Goal: Information Seeking & Learning: Learn about a topic

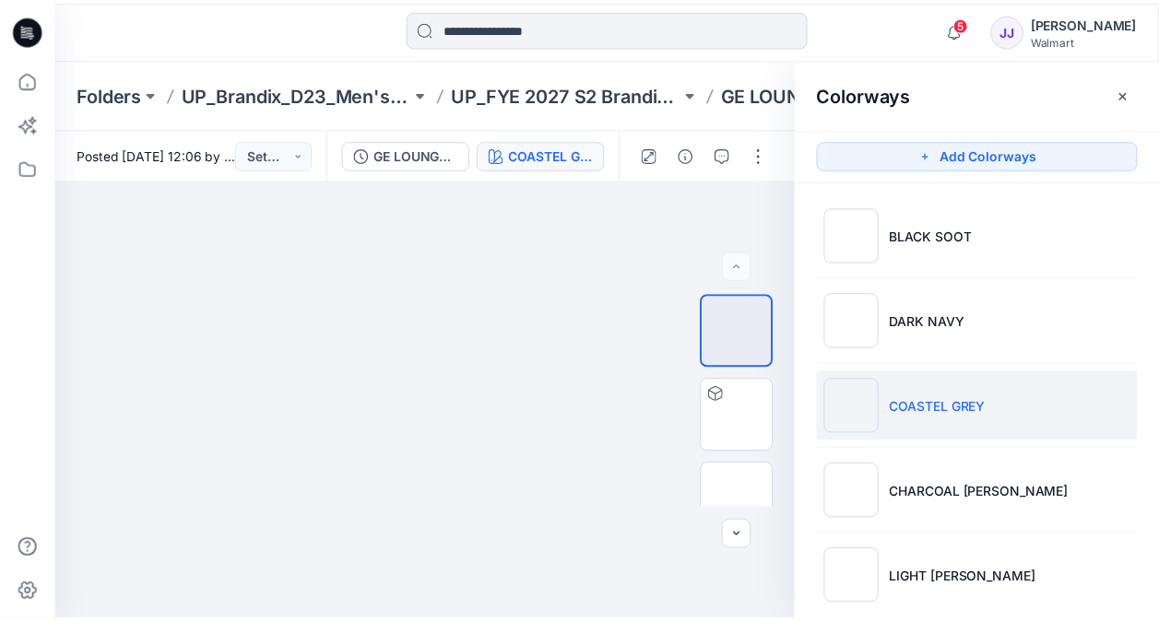
scroll to position [22, 0]
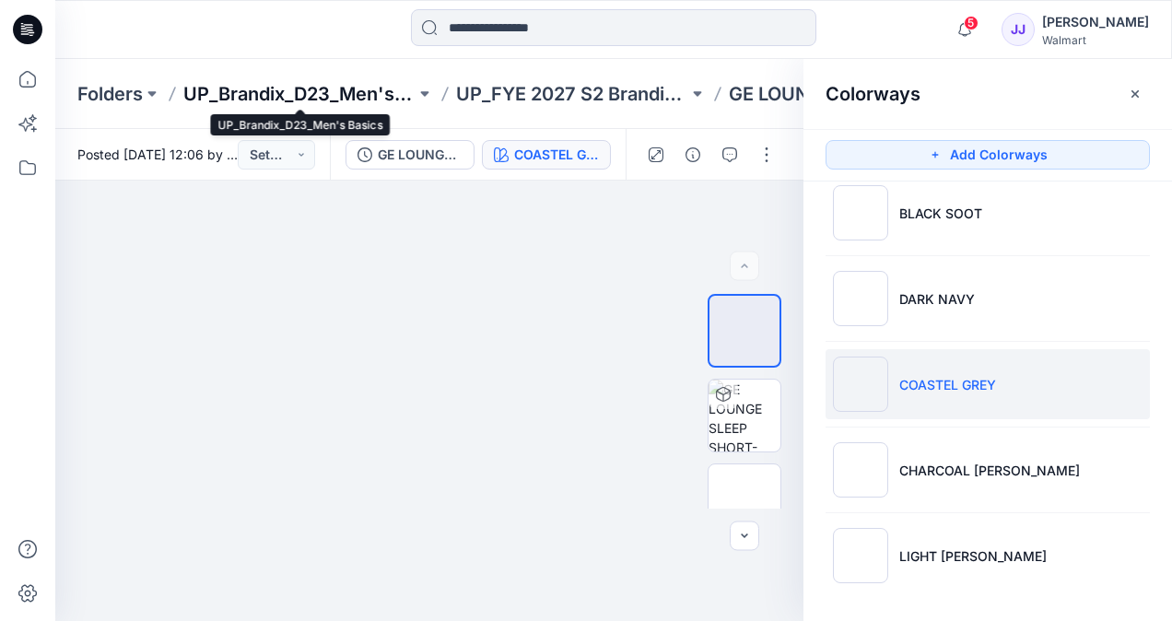
click at [286, 95] on p "UP_Brandix_D23_Men's Basics" at bounding box center [299, 94] width 232 height 26
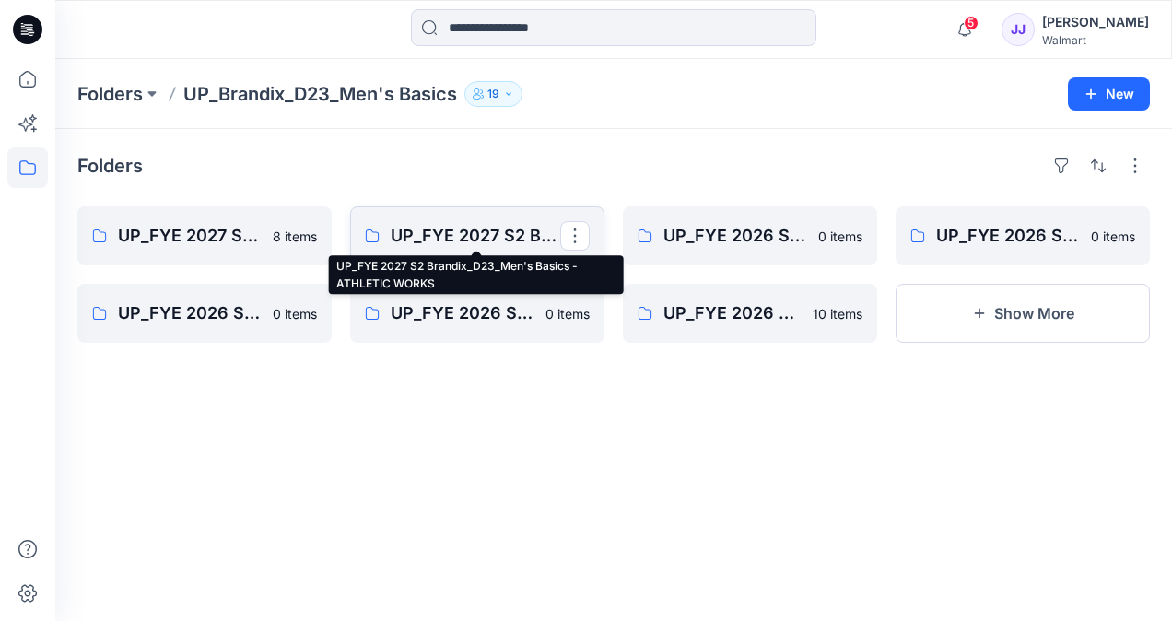
click at [448, 232] on p "UP_FYE 2027 S2 Brandix_D23_Men's Basics - ATHLETIC WORKS" at bounding box center [476, 236] width 170 height 26
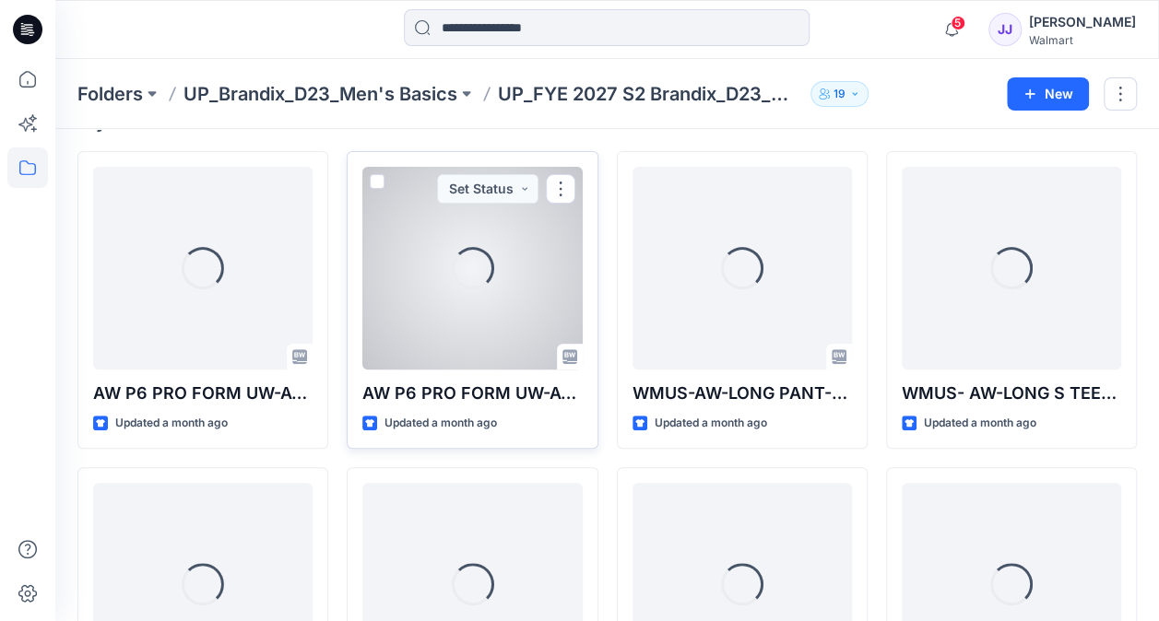
scroll to position [277, 0]
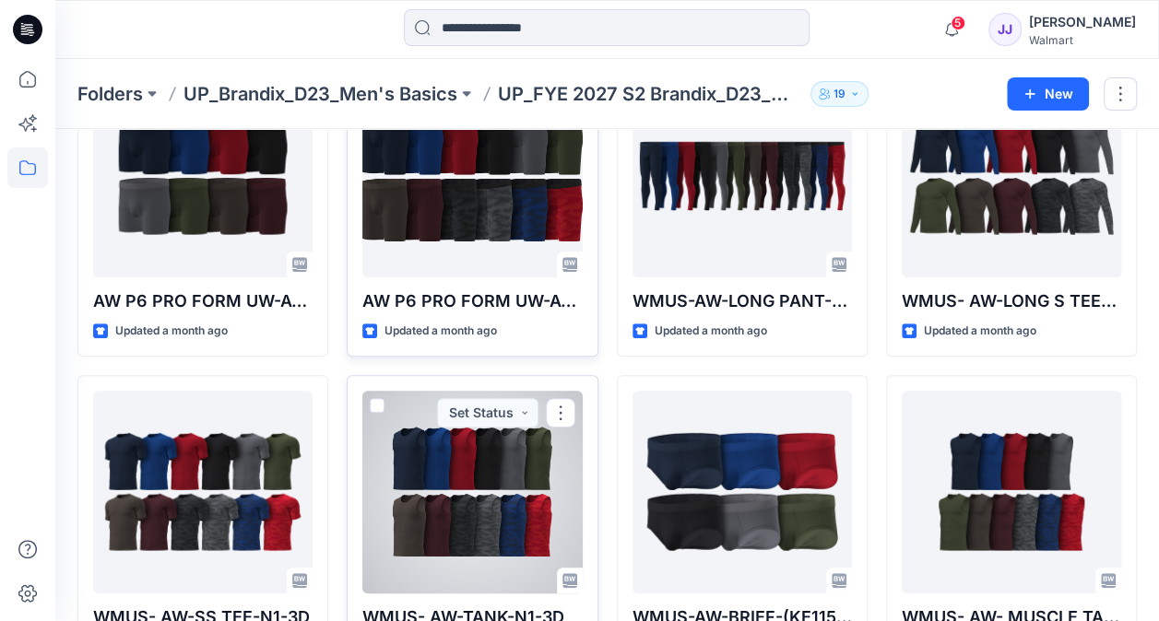
click at [466, 487] on div at bounding box center [471, 492] width 219 height 203
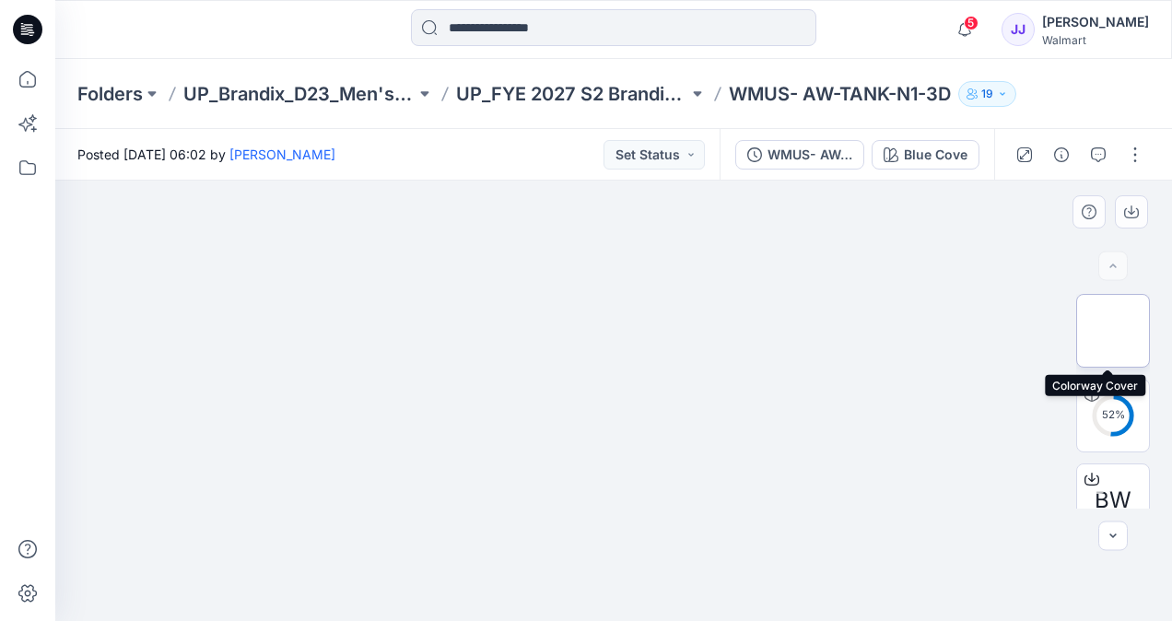
drag, startPoint x: 1112, startPoint y: 320, endPoint x: 1080, endPoint y: 307, distance: 34.7
click at [1113, 331] on img at bounding box center [1113, 331] width 0 height 0
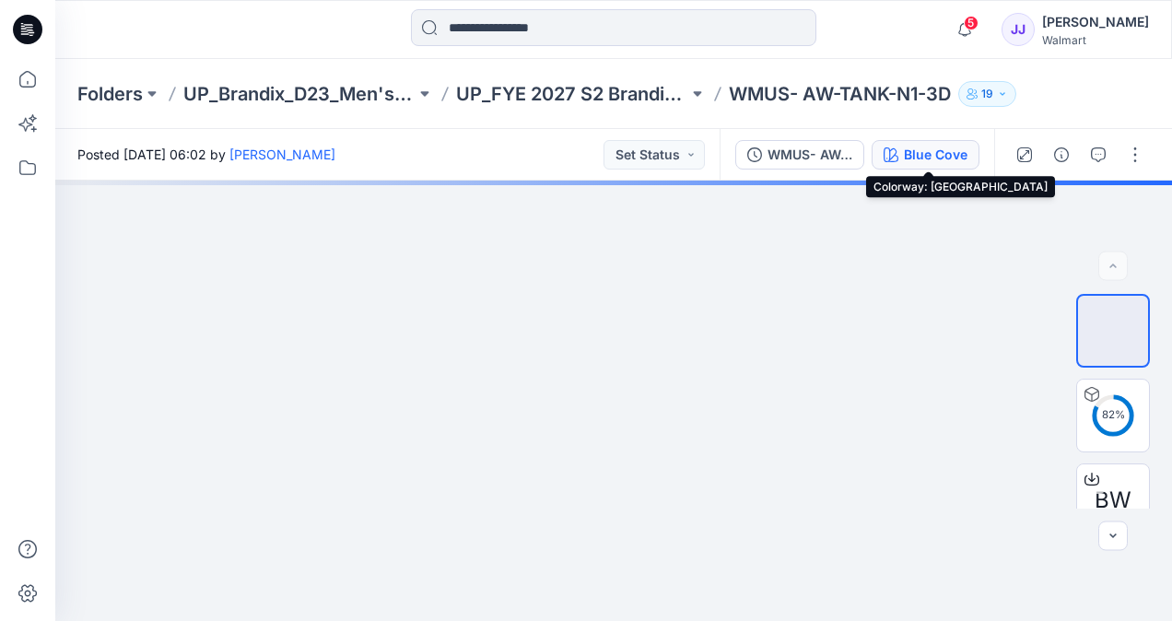
click at [912, 151] on div "Blue Cove" at bounding box center [936, 155] width 64 height 20
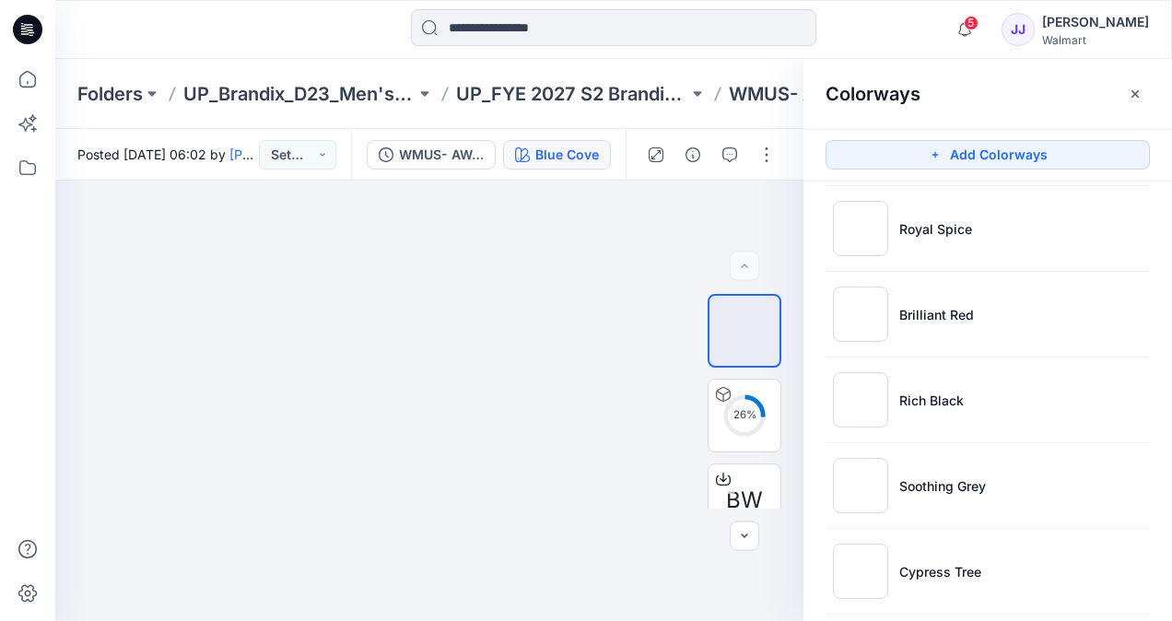
scroll to position [184, 0]
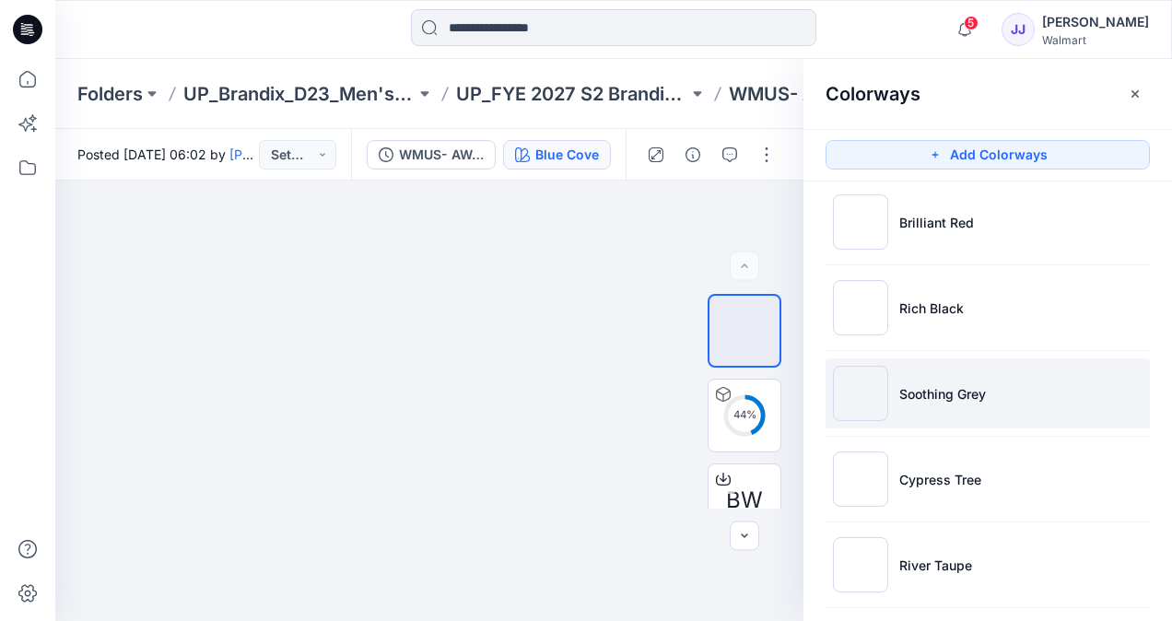
click at [948, 389] on p "Soothing Grey" at bounding box center [943, 393] width 87 height 19
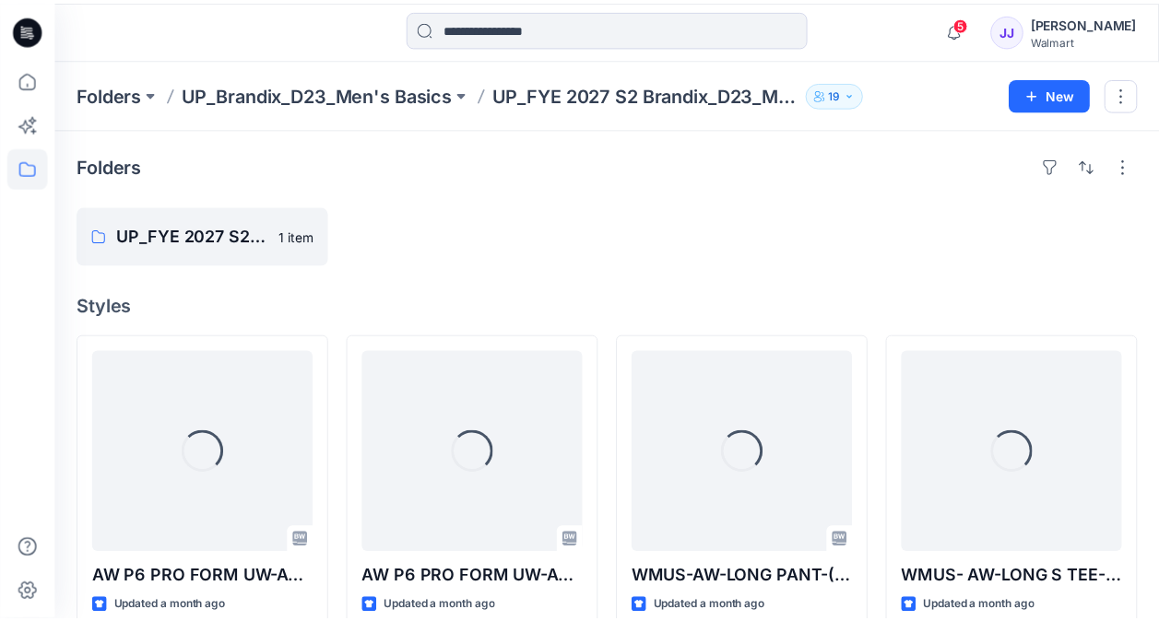
scroll to position [277, 0]
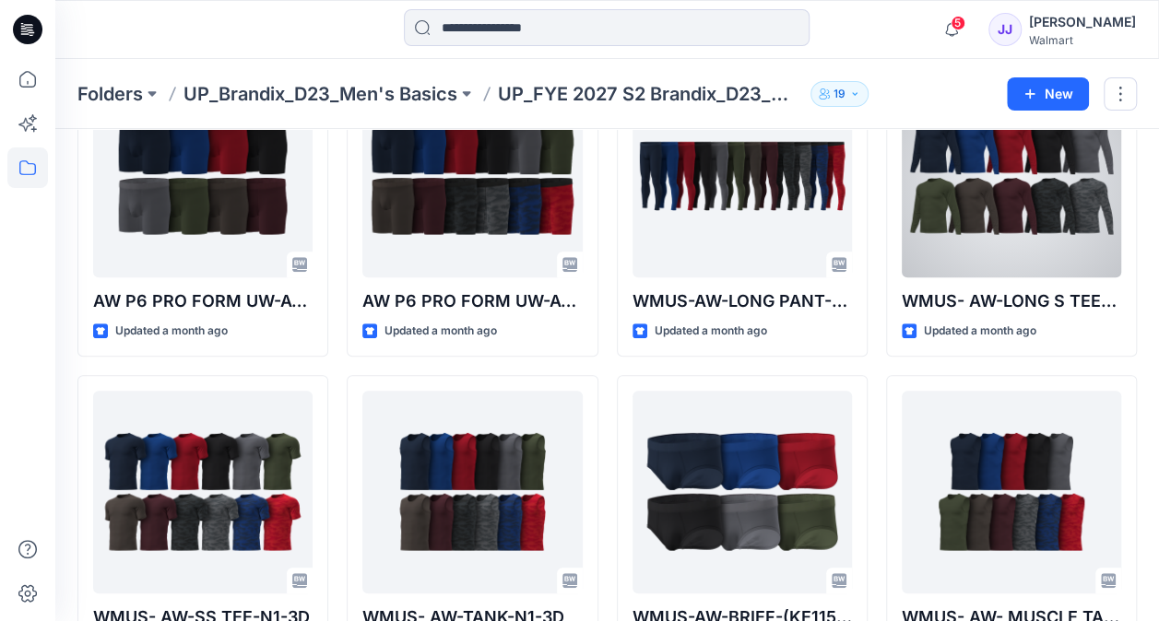
click at [994, 196] on div at bounding box center [1010, 176] width 219 height 203
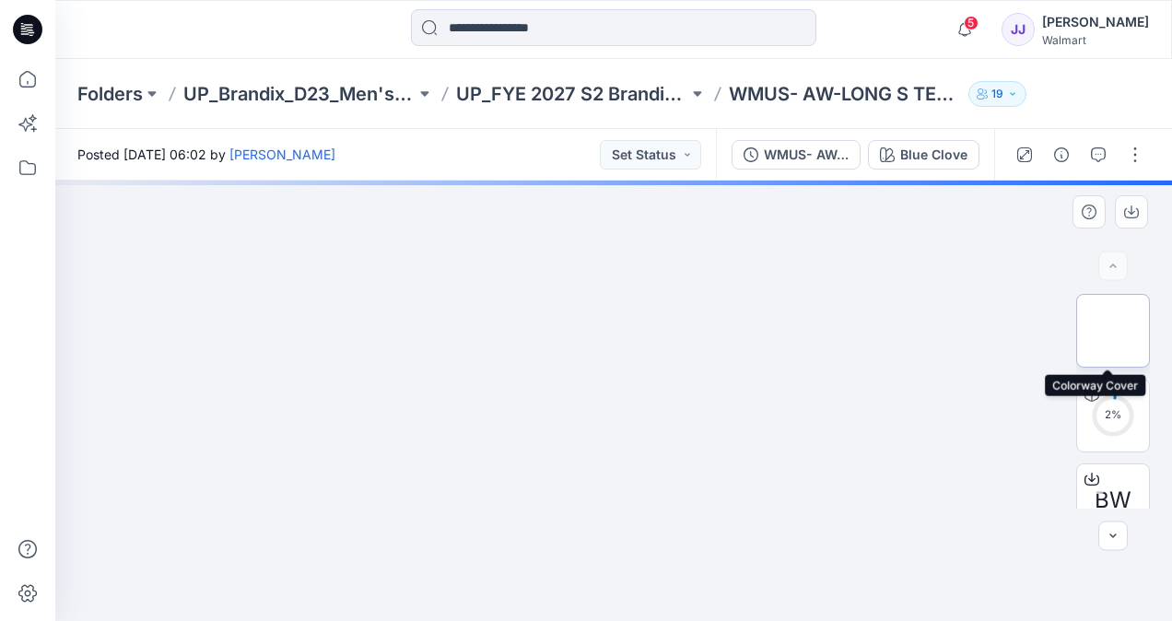
click at [1113, 331] on img at bounding box center [1113, 331] width 0 height 0
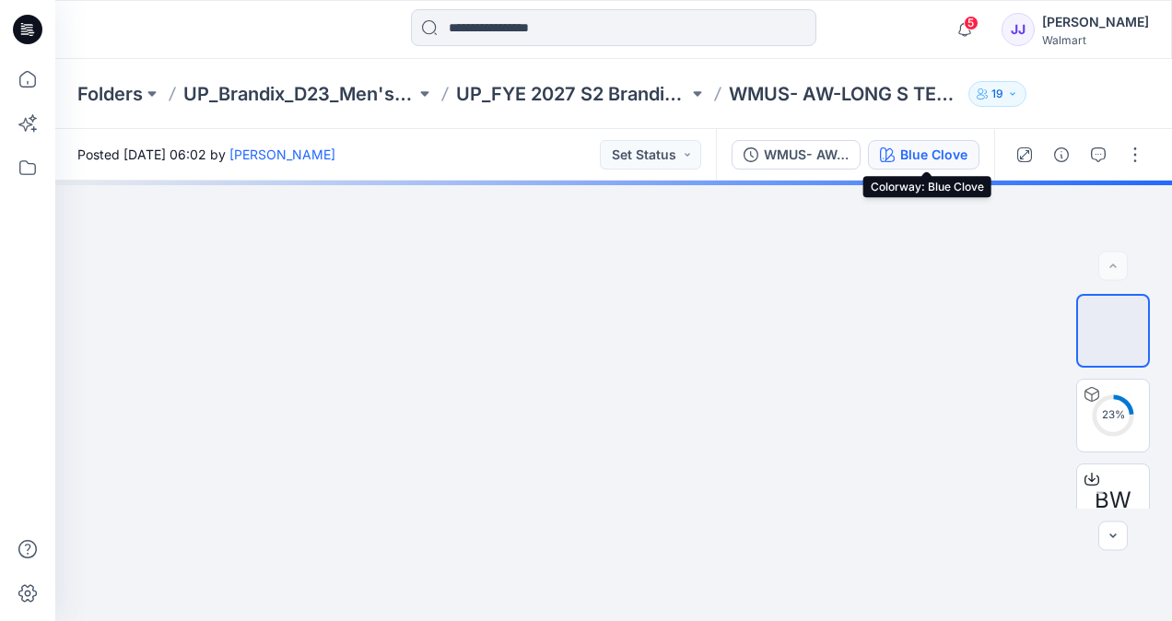
click at [931, 155] on div "Blue Clove" at bounding box center [933, 155] width 67 height 20
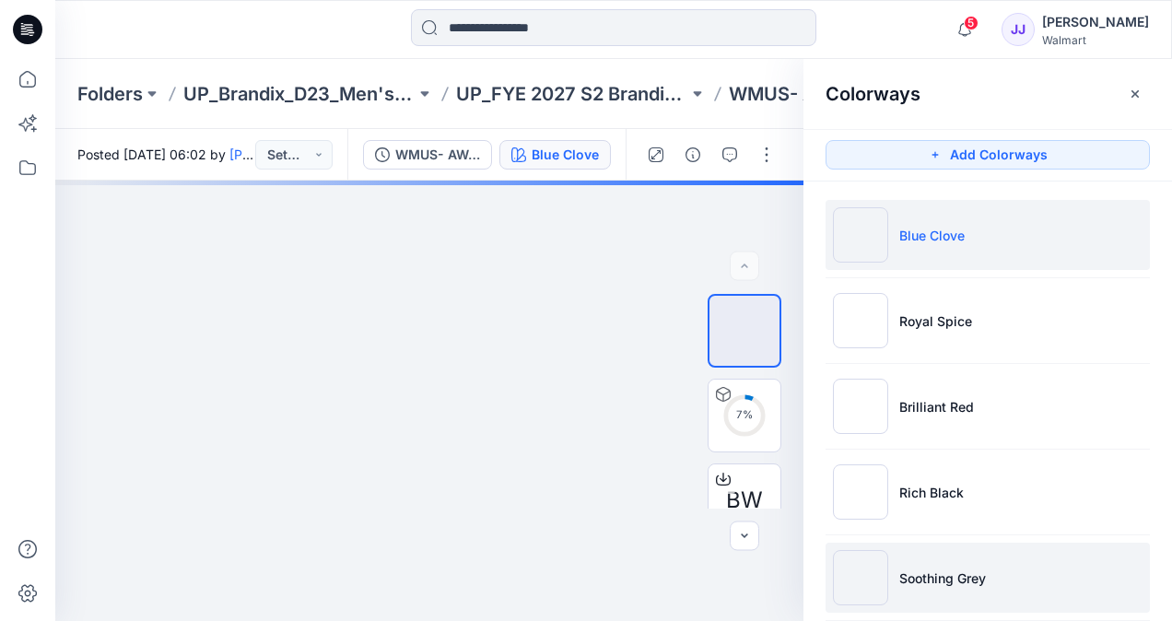
click at [946, 570] on p "Soothing Grey" at bounding box center [943, 578] width 87 height 19
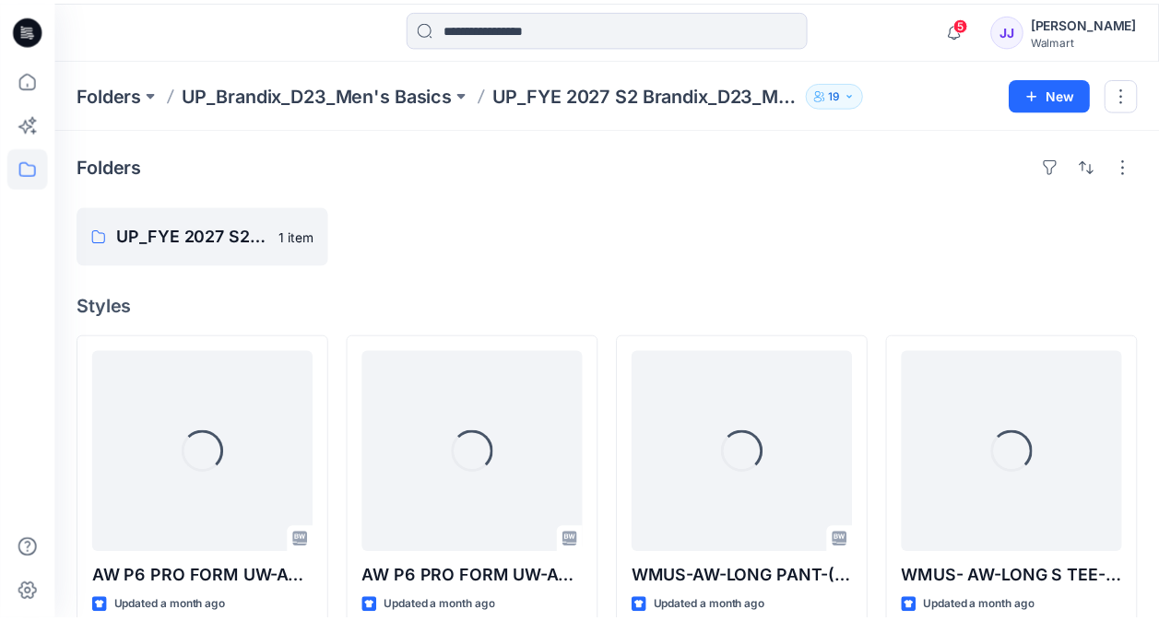
scroll to position [277, 0]
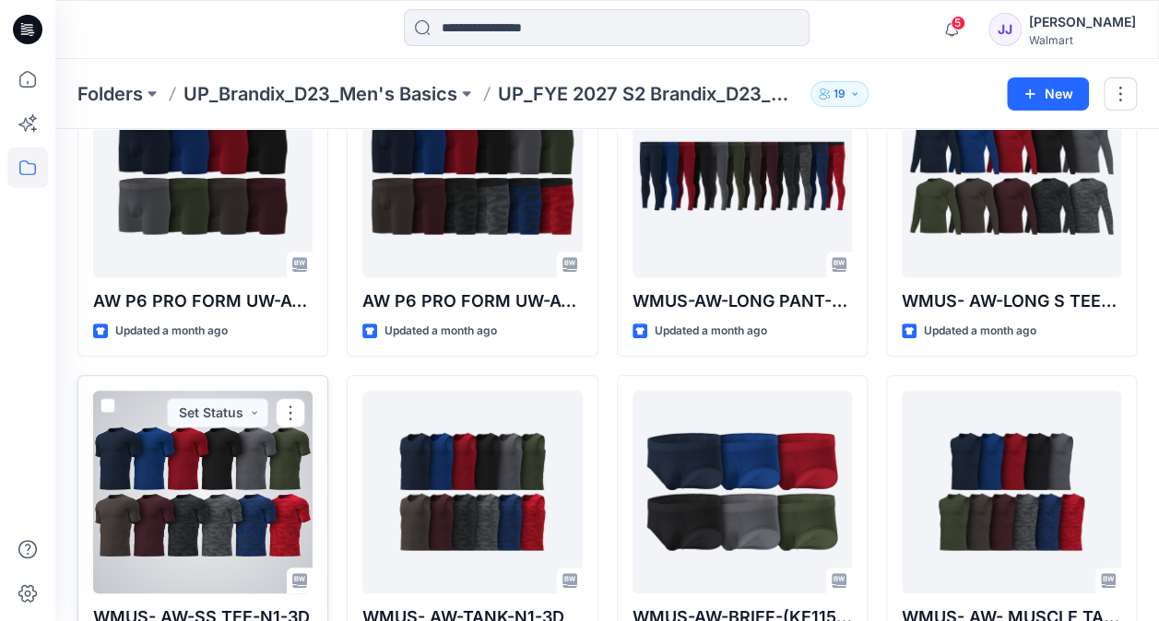
click at [181, 488] on div at bounding box center [202, 492] width 219 height 203
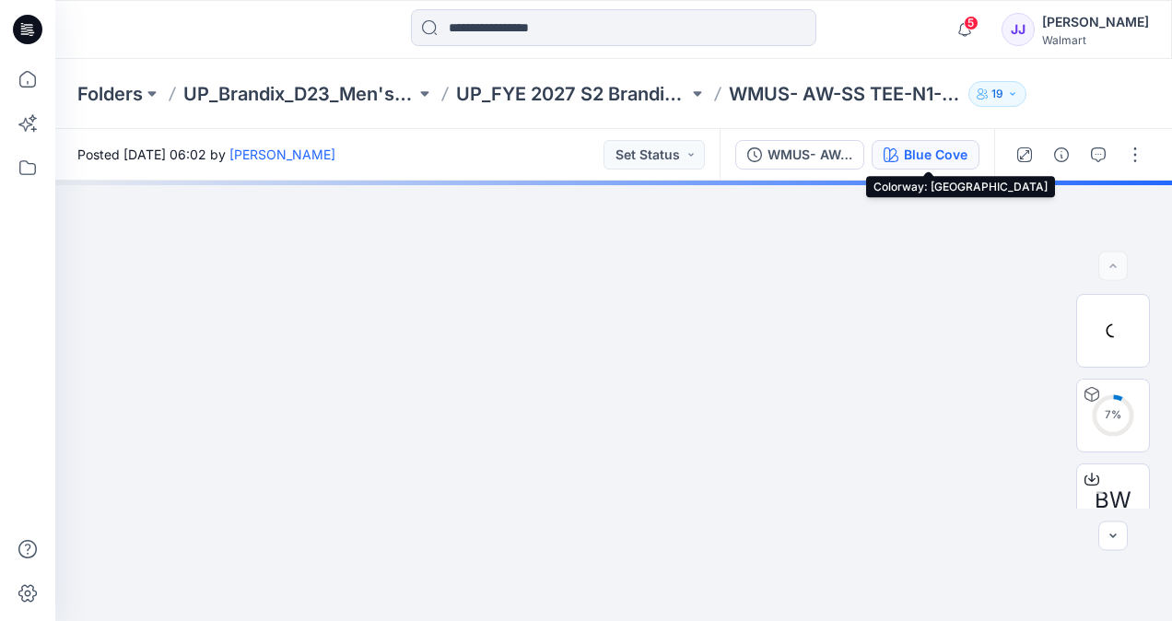
click at [920, 156] on div "Blue Cove" at bounding box center [936, 155] width 64 height 20
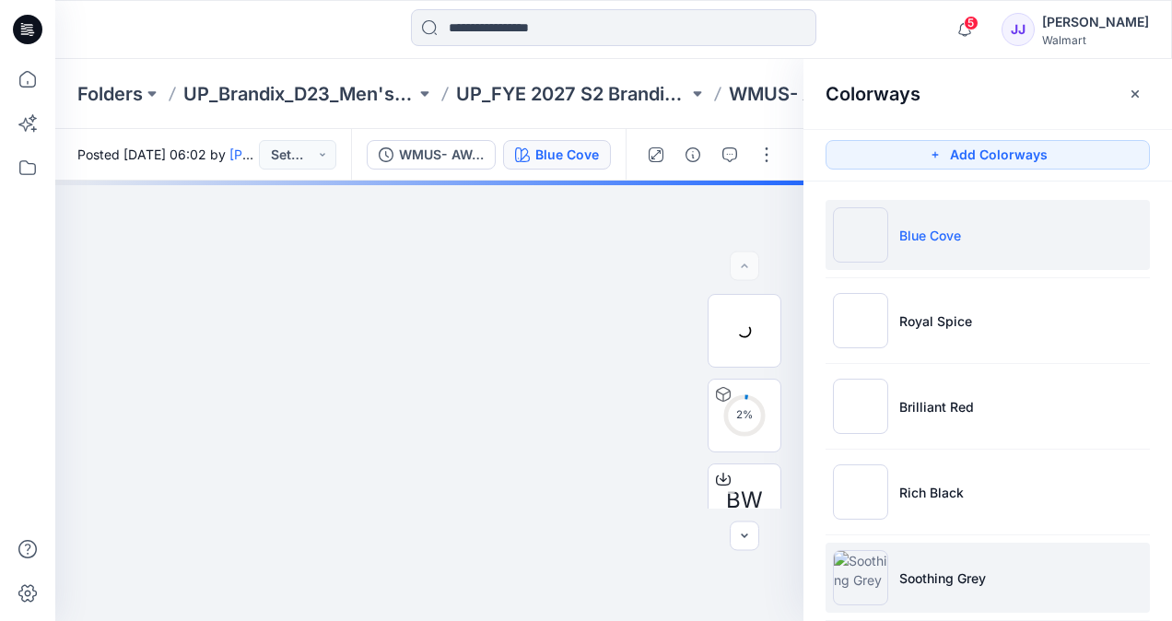
click at [948, 581] on p "Soothing Grey" at bounding box center [943, 578] width 87 height 19
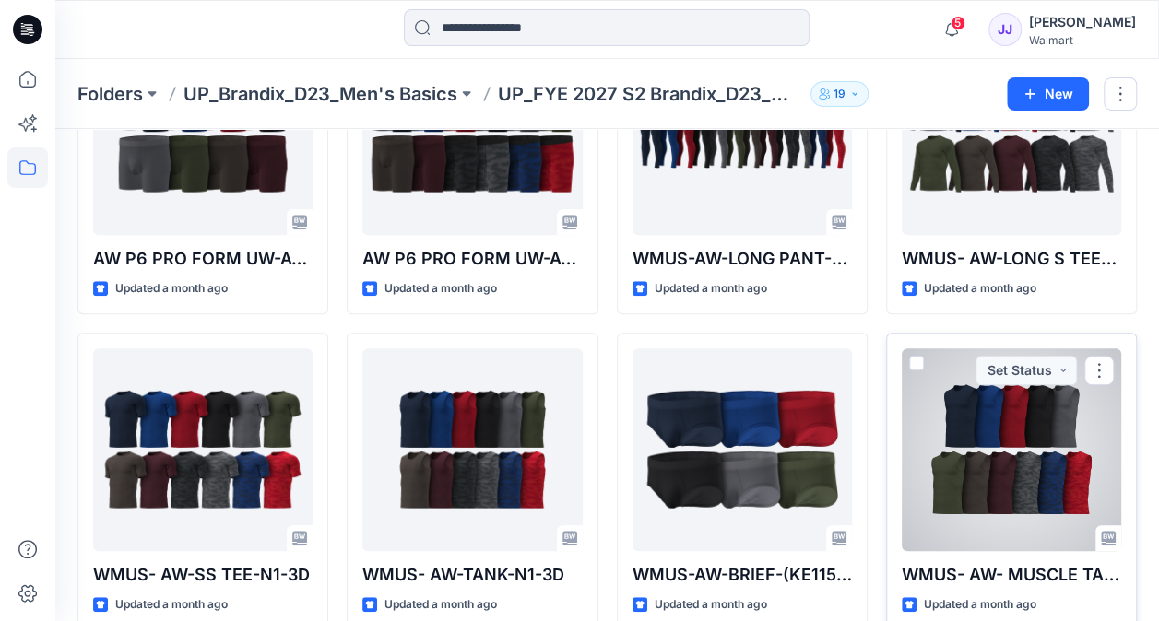
scroll to position [347, 0]
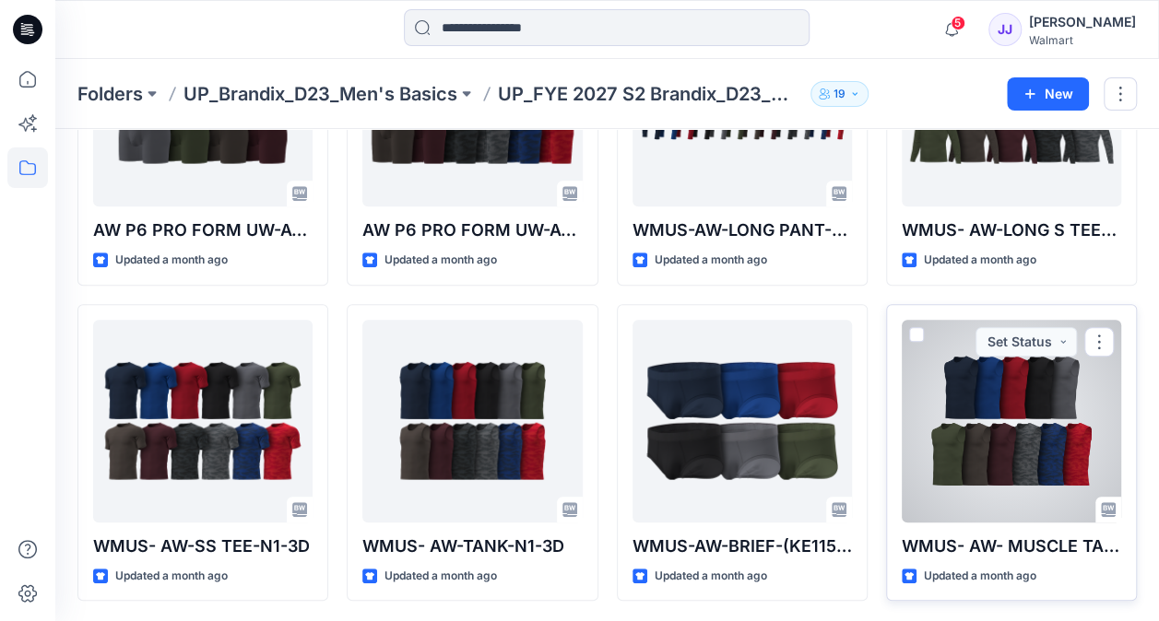
click at [1043, 446] on div at bounding box center [1010, 421] width 219 height 203
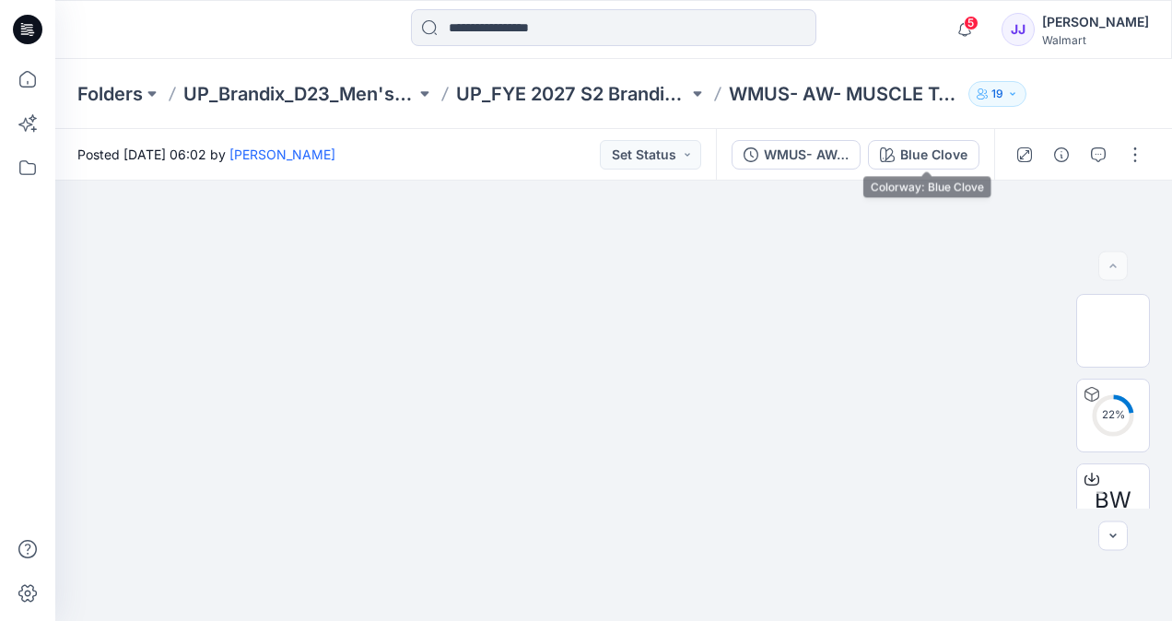
click at [935, 138] on div "WMUS- AW- MUSCLE TANK-3D Blue Clove" at bounding box center [855, 155] width 278 height 52
click at [932, 157] on div "Blue Clove" at bounding box center [933, 155] width 67 height 20
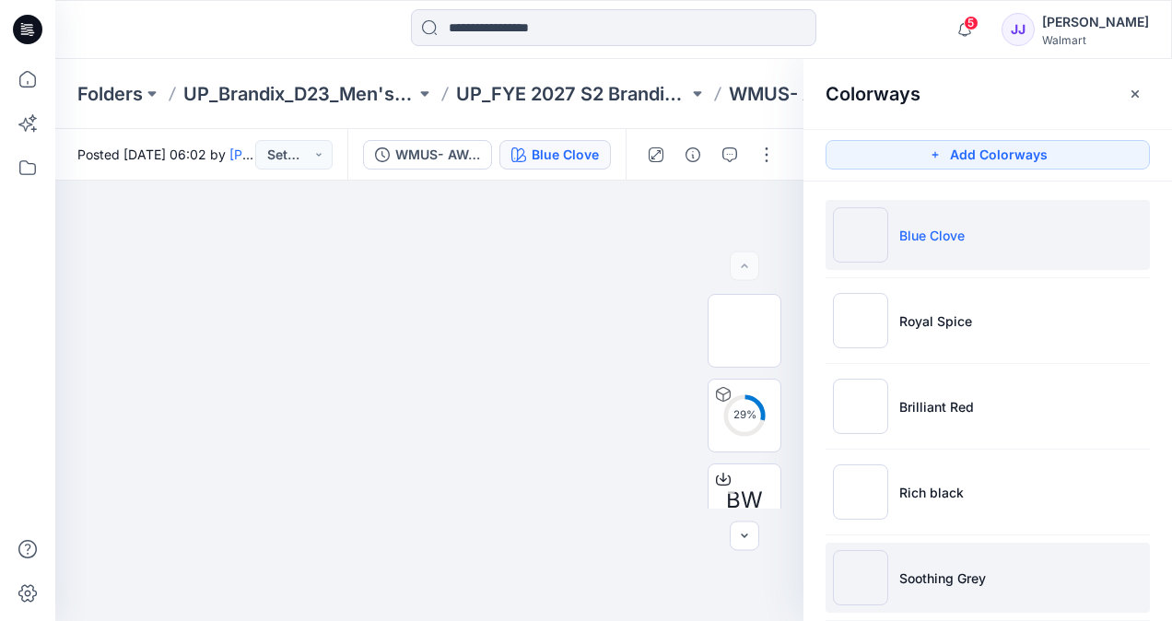
click at [937, 598] on li "Soothing Grey" at bounding box center [988, 578] width 324 height 70
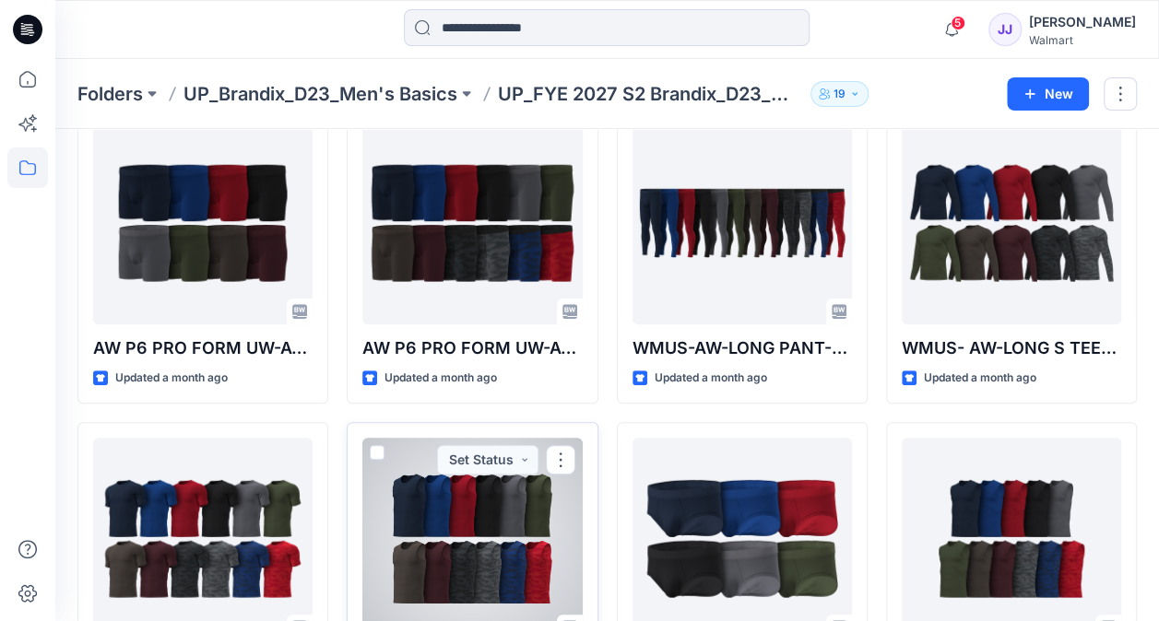
scroll to position [163, 0]
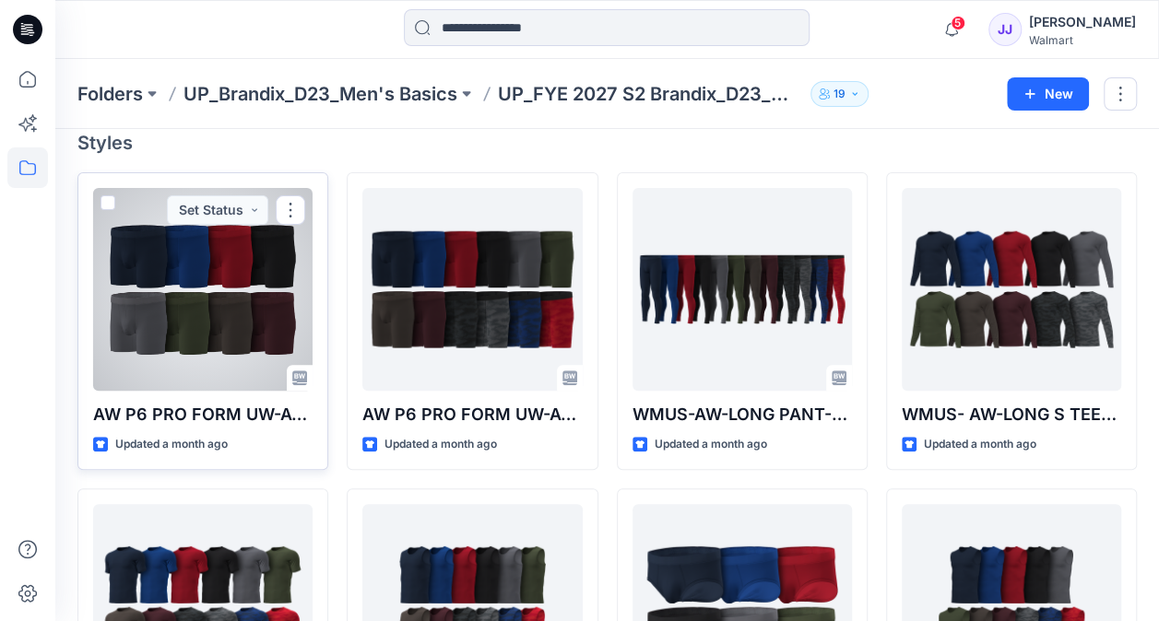
click at [232, 321] on div at bounding box center [202, 289] width 219 height 203
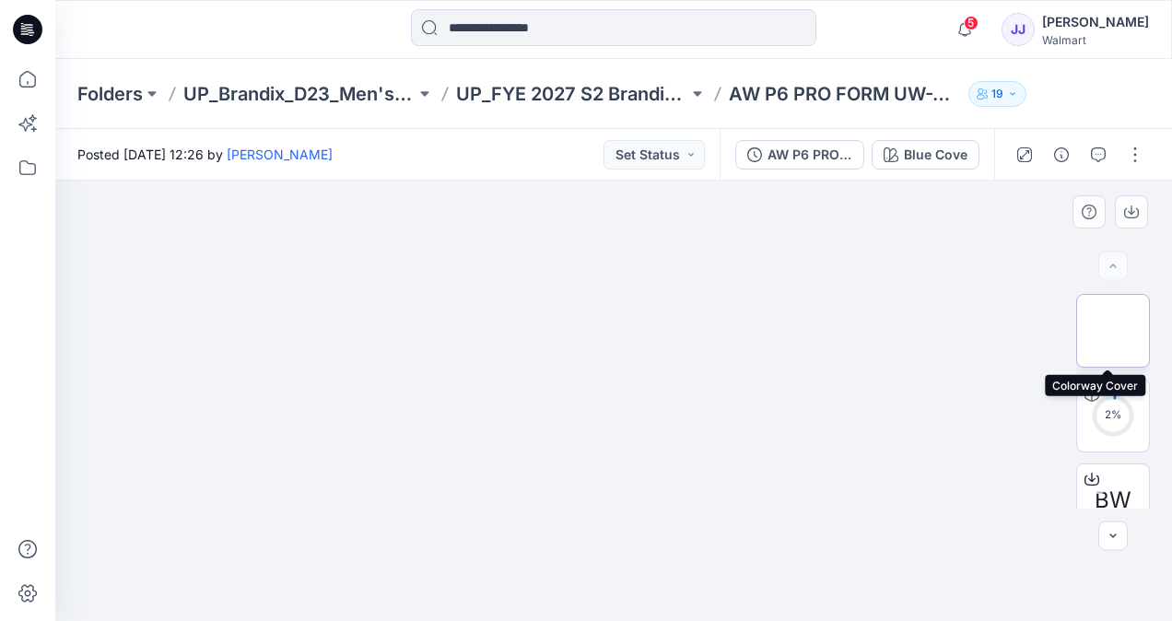
click at [1113, 331] on img at bounding box center [1113, 331] width 0 height 0
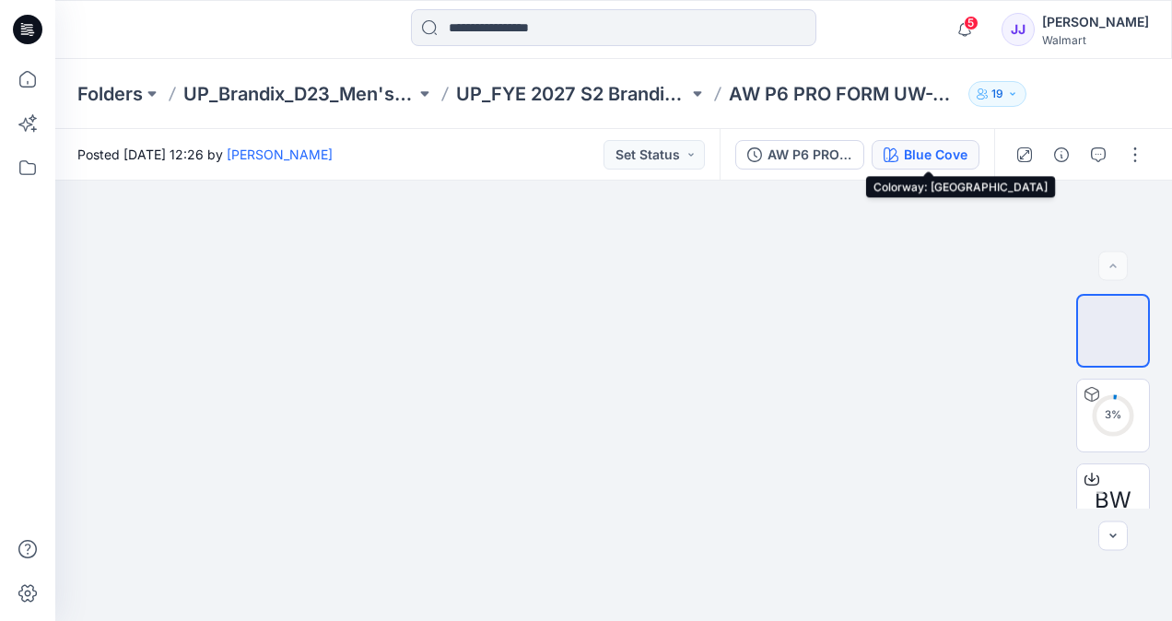
click at [926, 151] on div "Blue Cove" at bounding box center [936, 155] width 64 height 20
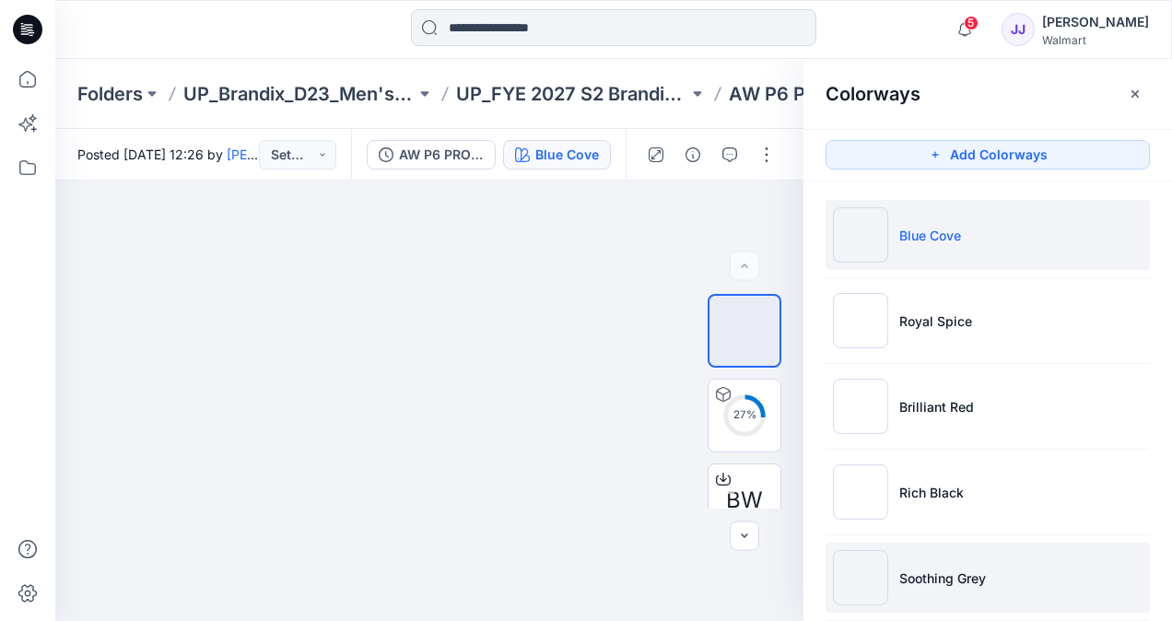
click at [960, 585] on p "Soothing Grey" at bounding box center [943, 578] width 87 height 19
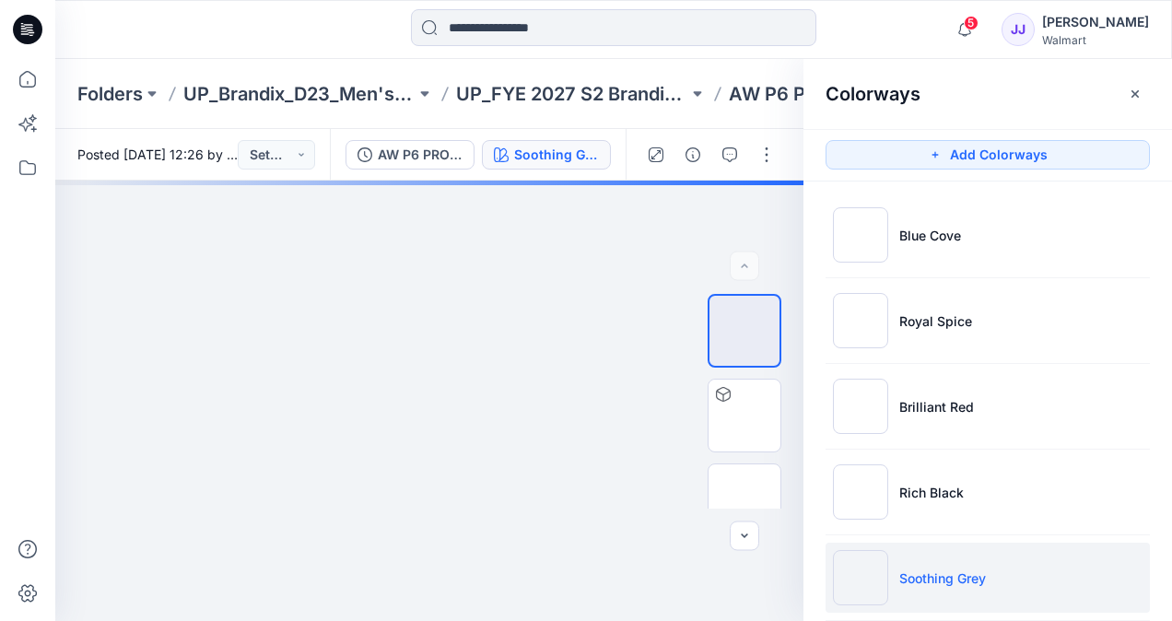
click at [947, 569] on p "Soothing Grey" at bounding box center [943, 578] width 87 height 19
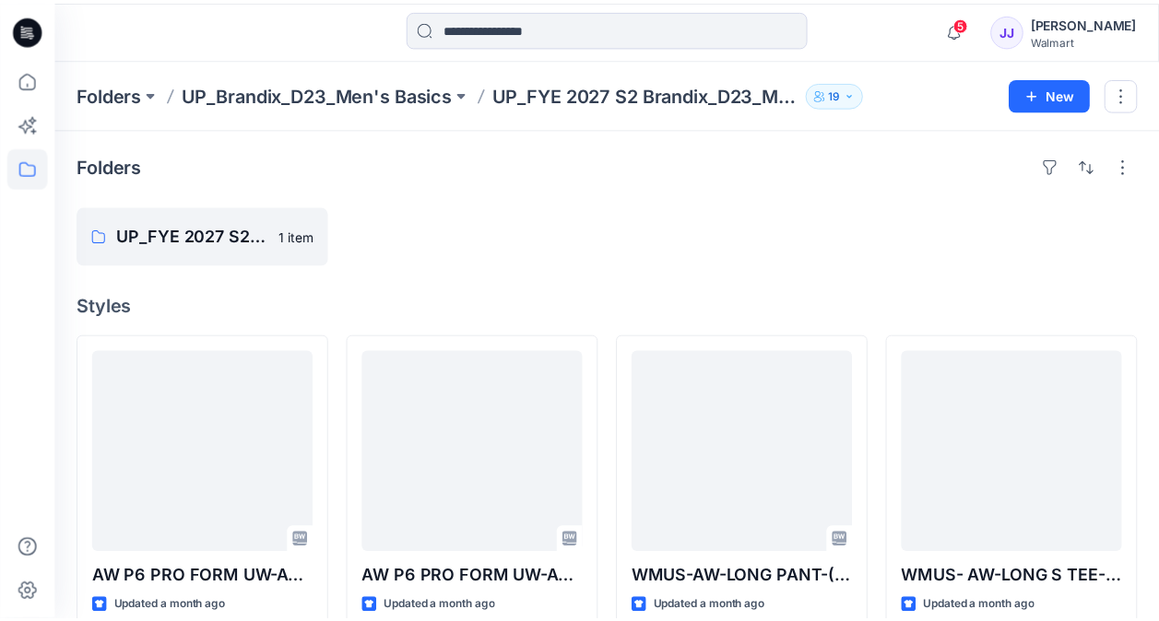
scroll to position [163, 0]
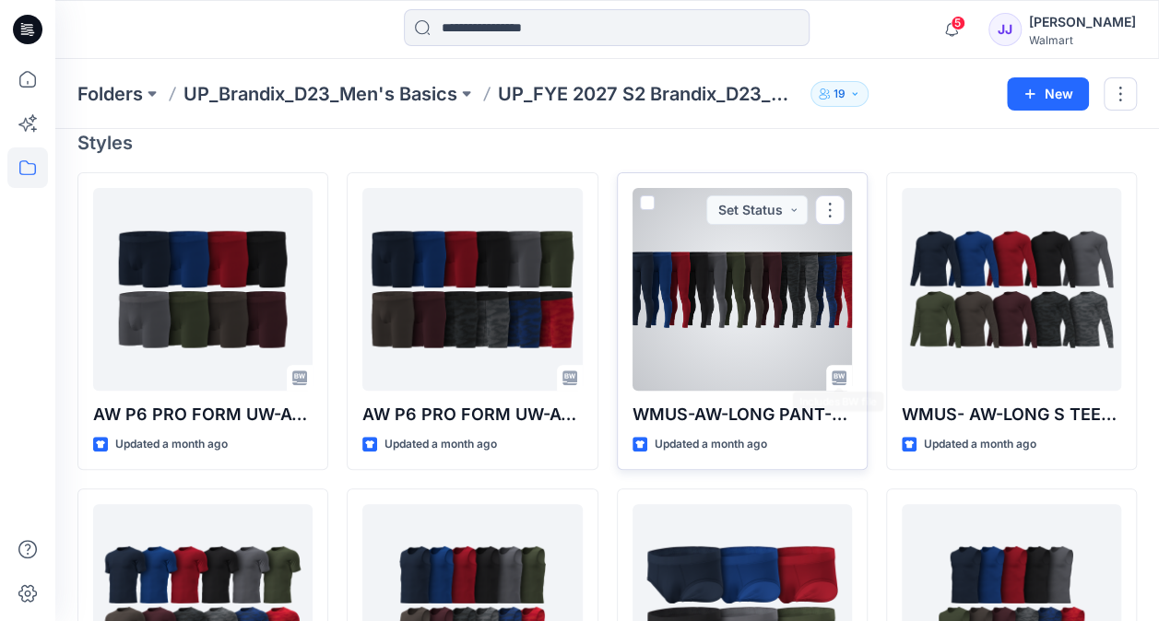
click at [721, 308] on div at bounding box center [741, 289] width 219 height 203
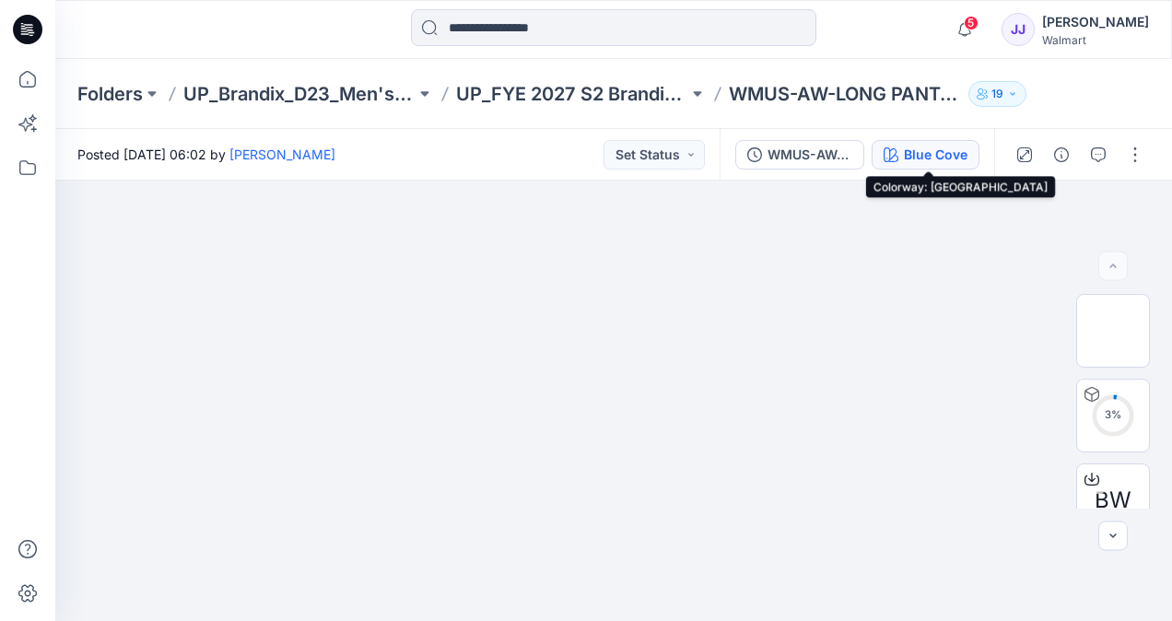
click at [966, 161] on div "Blue Cove" at bounding box center [936, 155] width 64 height 20
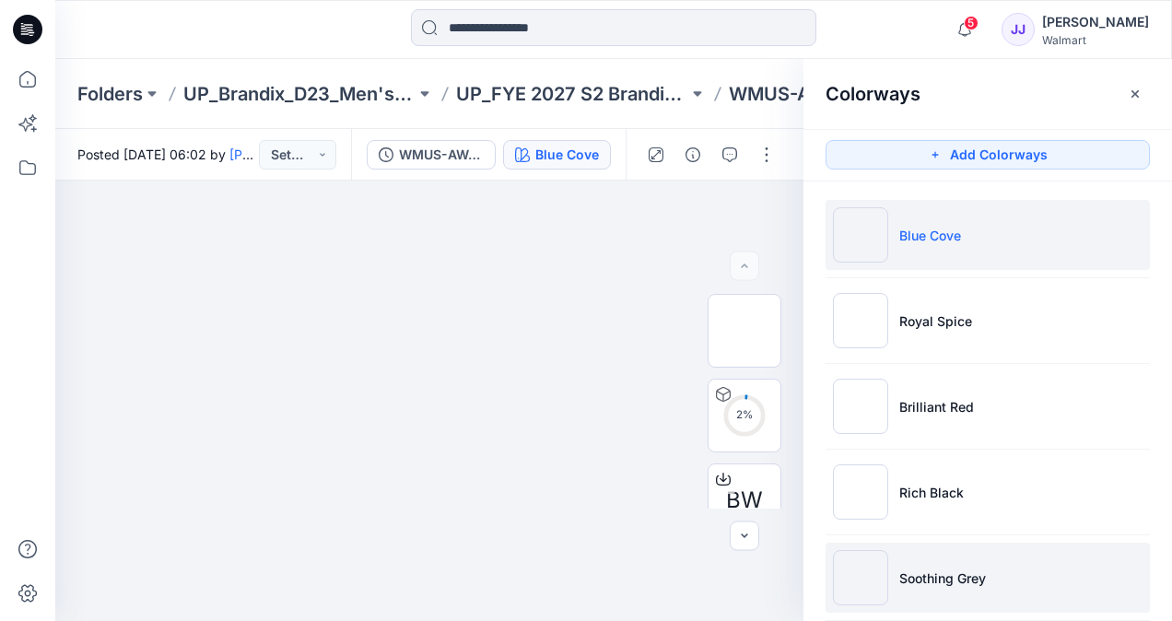
click at [942, 562] on li "Soothing Grey" at bounding box center [988, 578] width 324 height 70
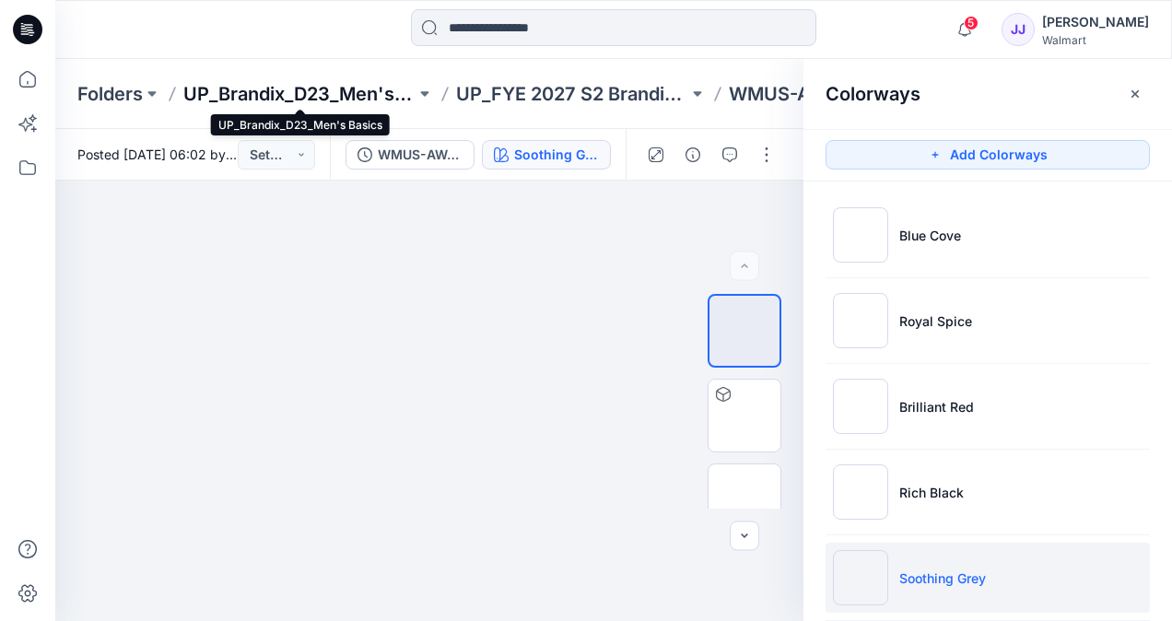
click at [322, 106] on p "UP_Brandix_D23_Men's Basics" at bounding box center [299, 94] width 232 height 26
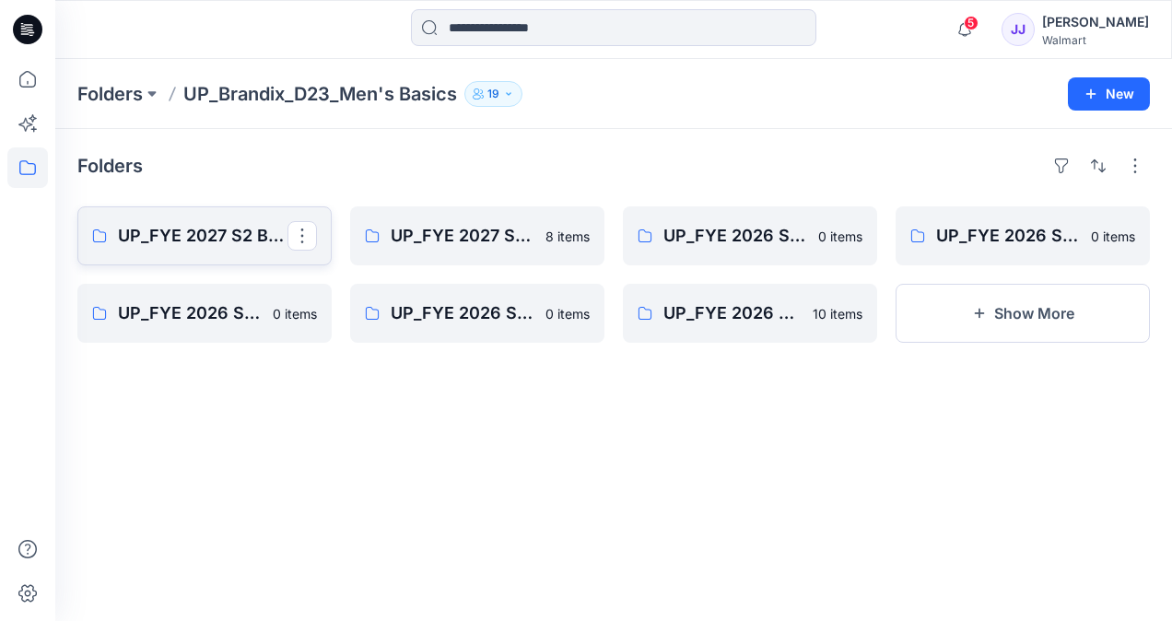
click at [212, 236] on p "UP_FYE 2027 S2 Brandix_D23_Men's Basics- [PERSON_NAME]" at bounding box center [203, 236] width 170 height 26
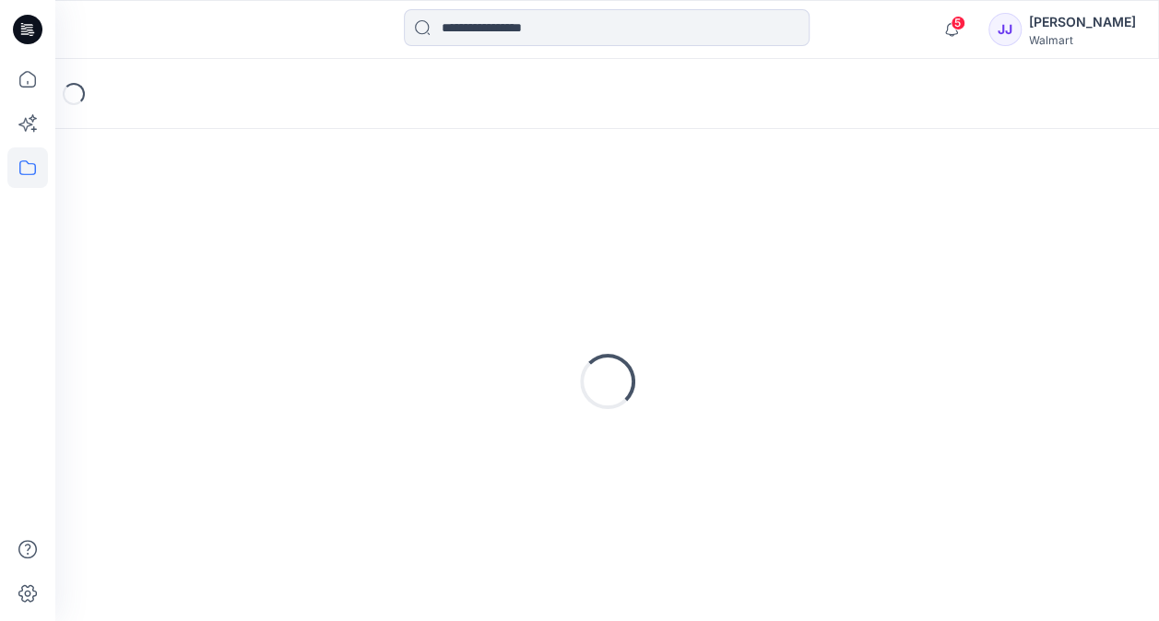
click at [211, 236] on div "Loading..." at bounding box center [606, 381] width 1059 height 461
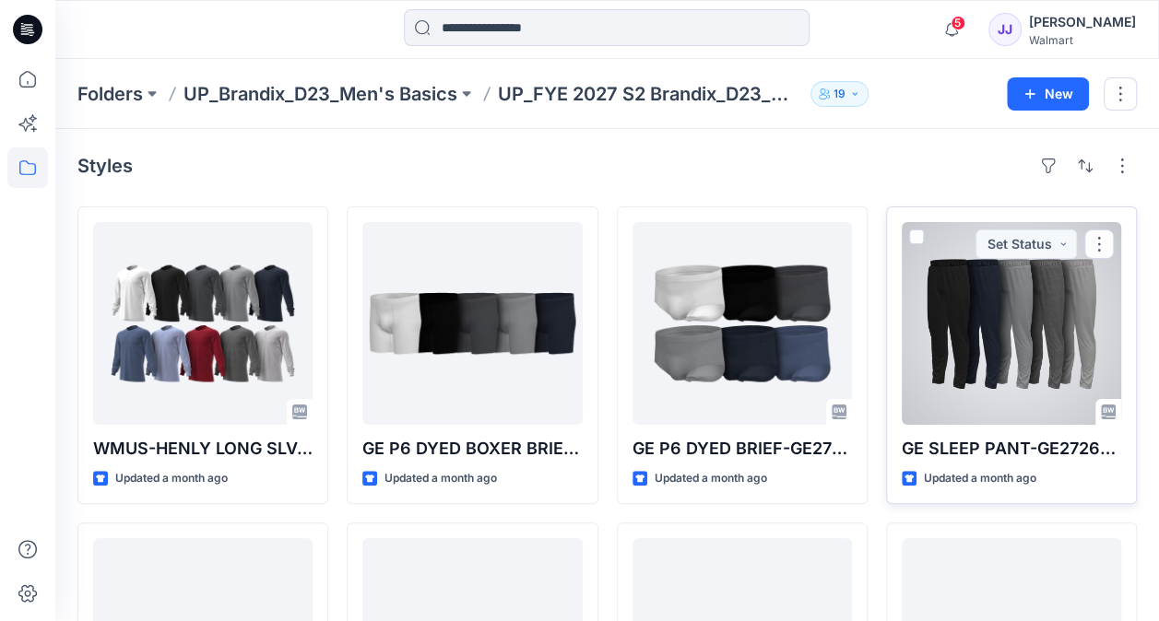
click at [1049, 486] on div "Updated a month ago" at bounding box center [1010, 478] width 219 height 19
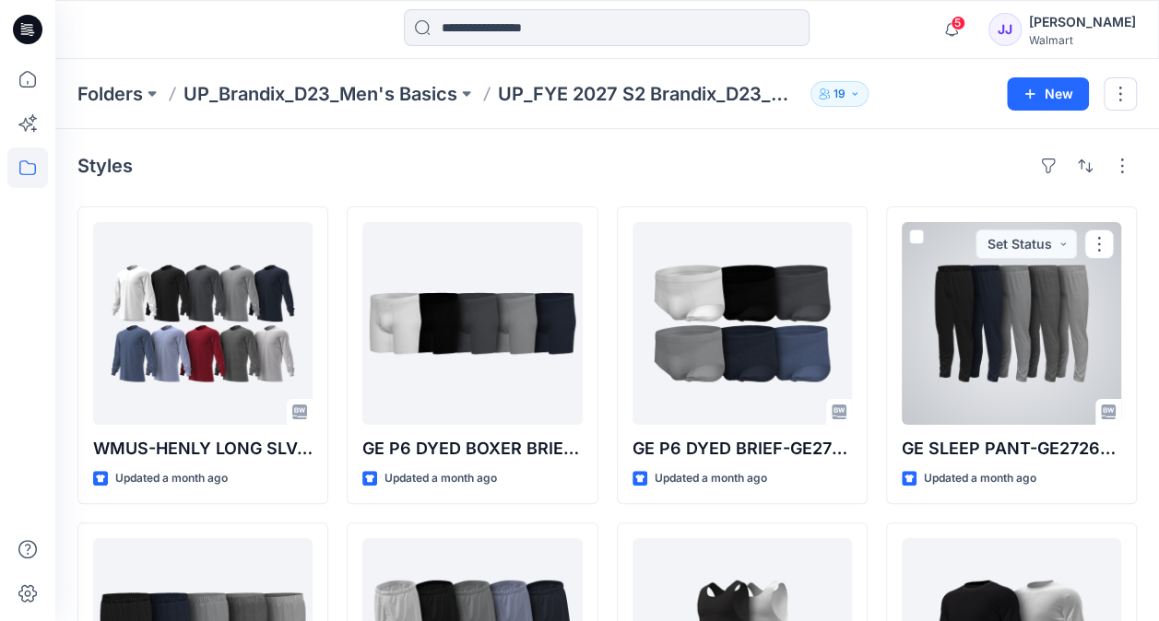
click at [1023, 372] on div at bounding box center [1010, 323] width 219 height 203
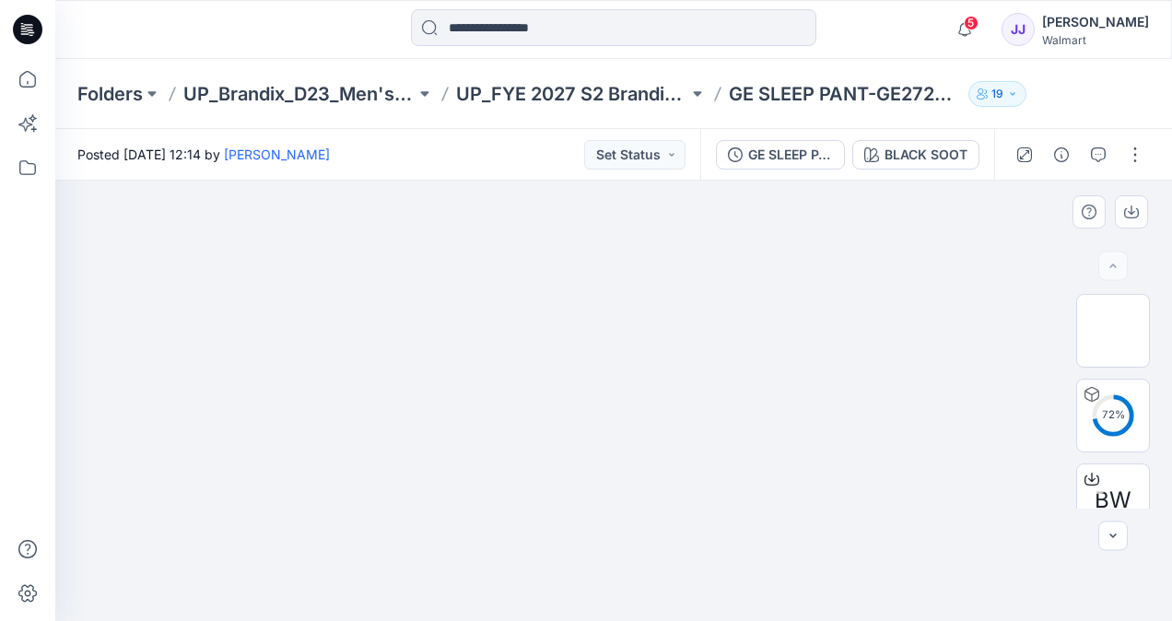
click at [1025, 448] on div at bounding box center [613, 401] width 1117 height 441
click at [943, 165] on button "BLACK SOOT" at bounding box center [916, 154] width 127 height 29
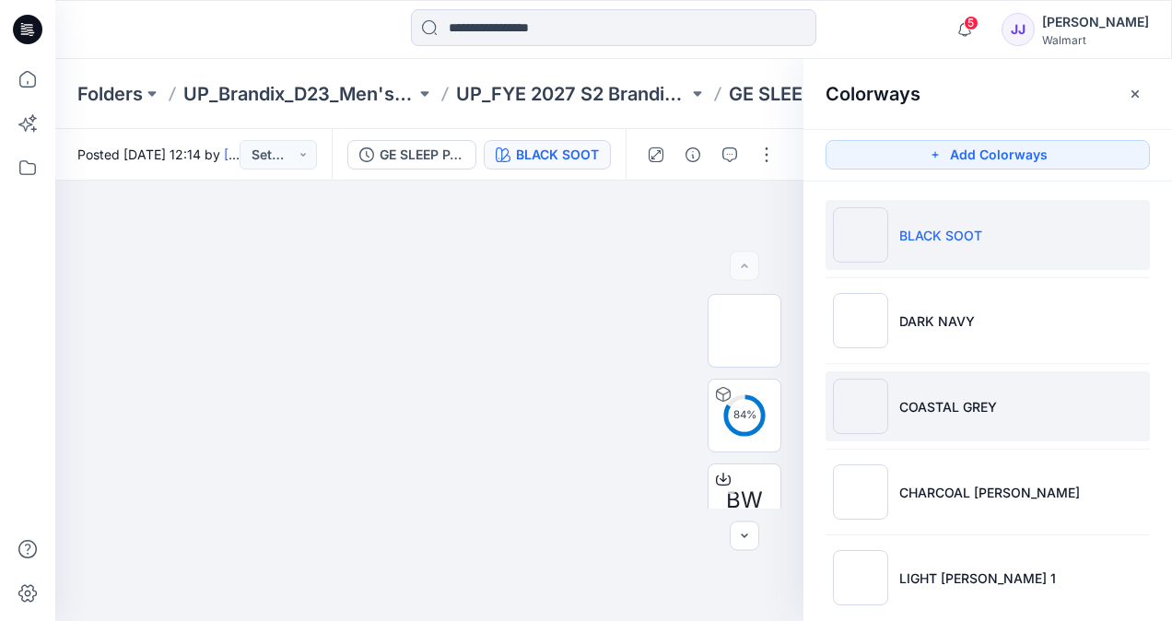
click at [960, 398] on p "COASTAL GREY" at bounding box center [949, 406] width 98 height 19
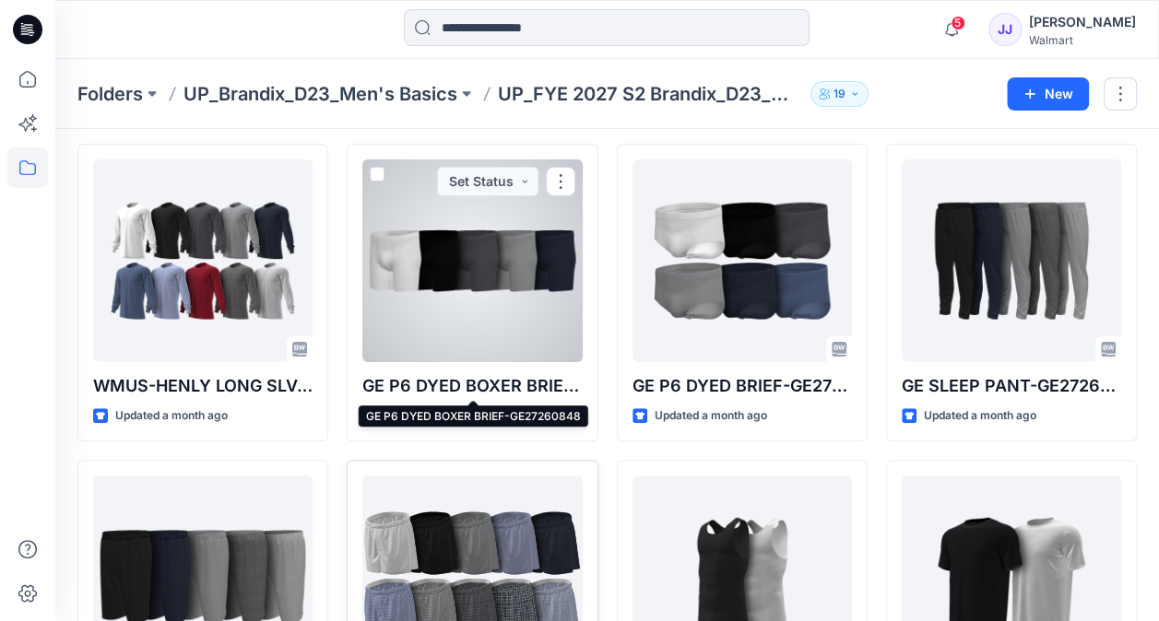
scroll to position [92, 0]
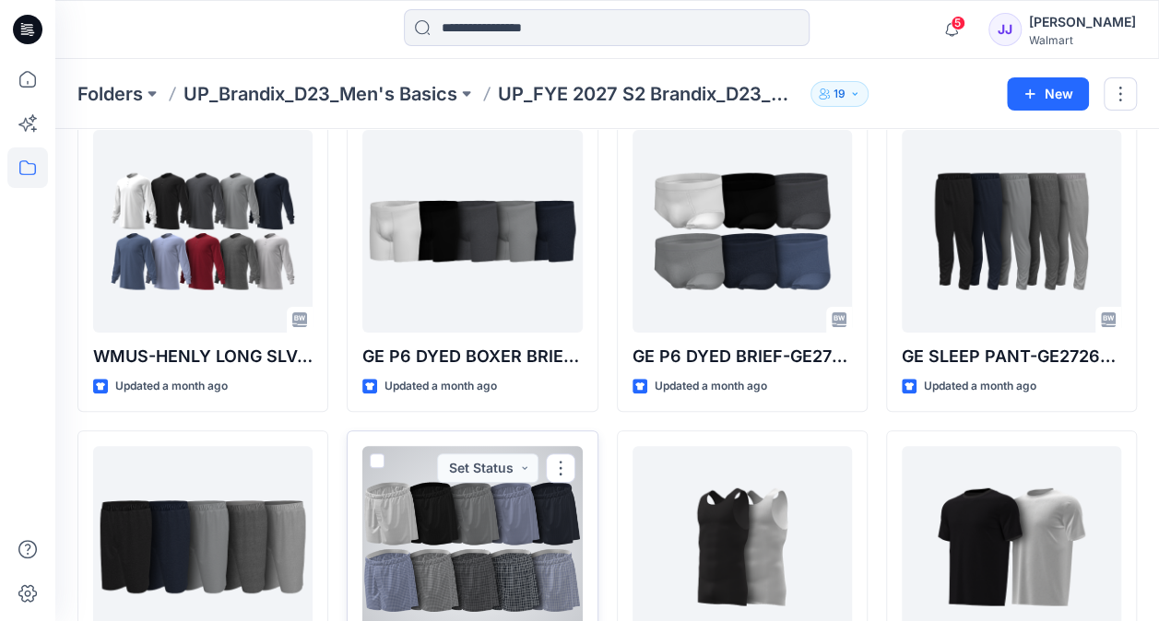
click at [411, 581] on div at bounding box center [471, 547] width 219 height 203
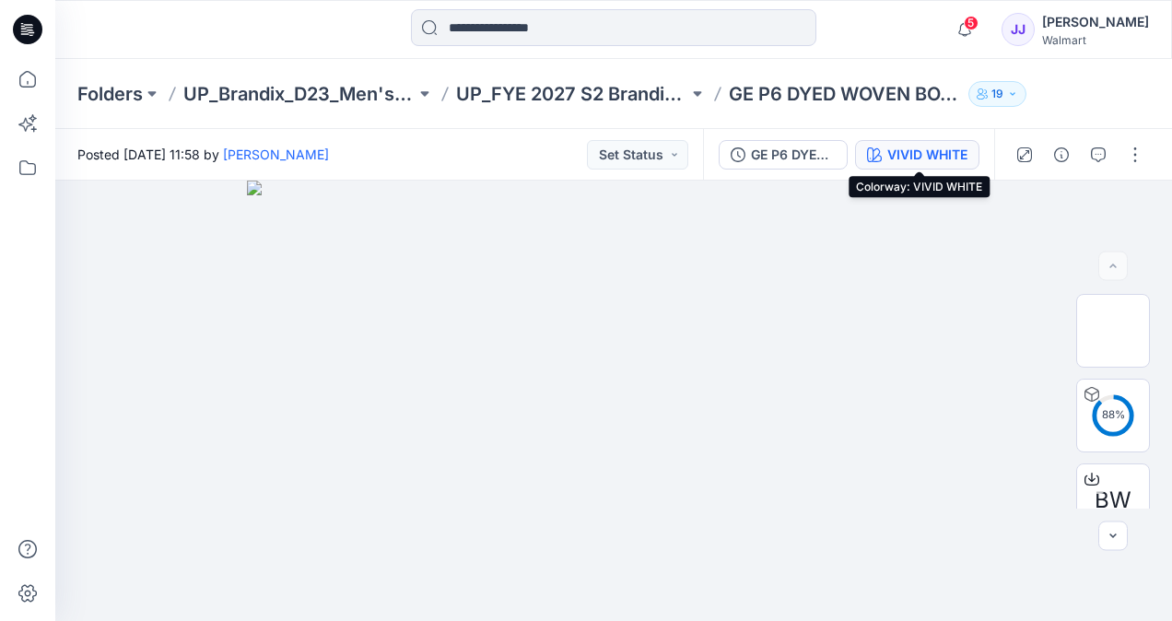
click at [911, 152] on div "VIVID WHITE" at bounding box center [928, 155] width 80 height 20
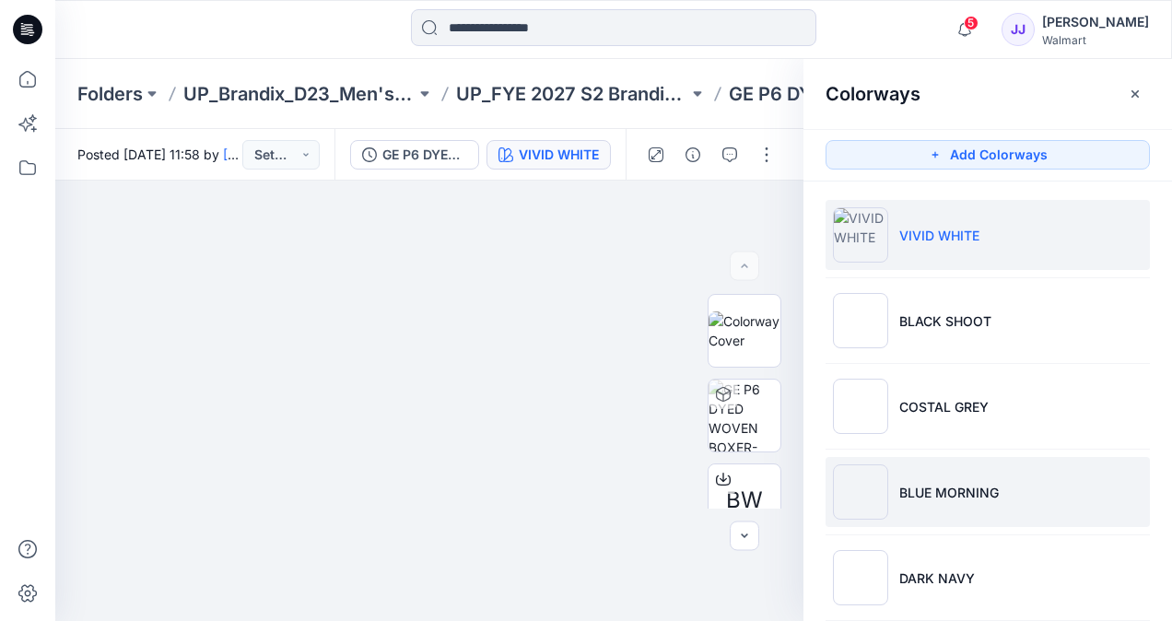
click at [933, 479] on li "BLUE MORNING" at bounding box center [988, 492] width 324 height 70
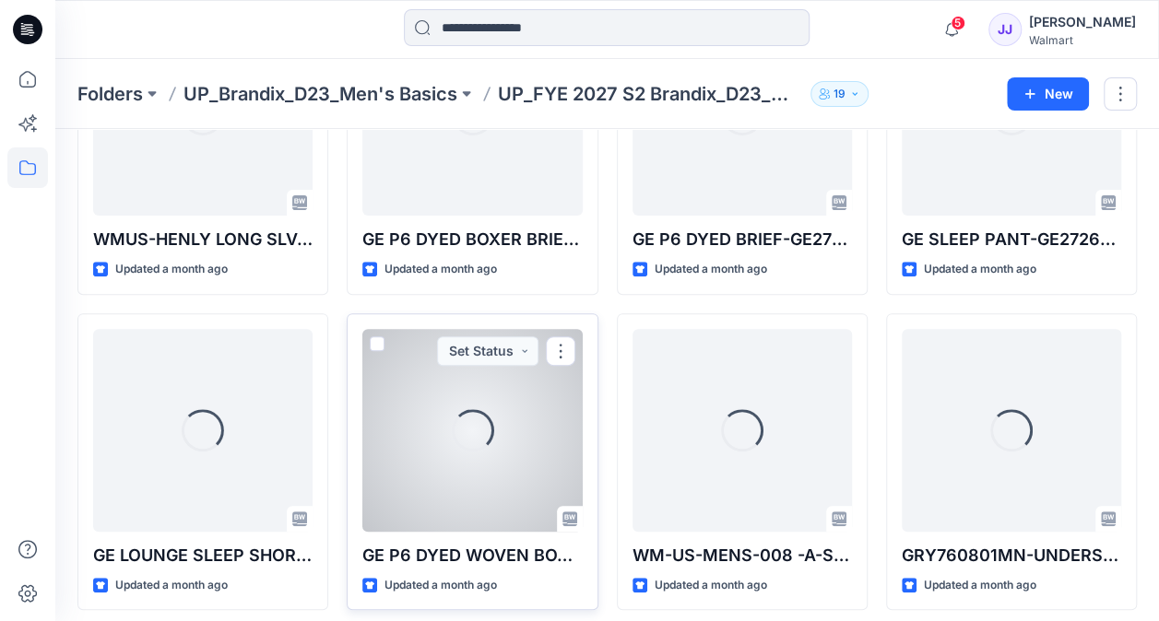
scroll to position [210, 0]
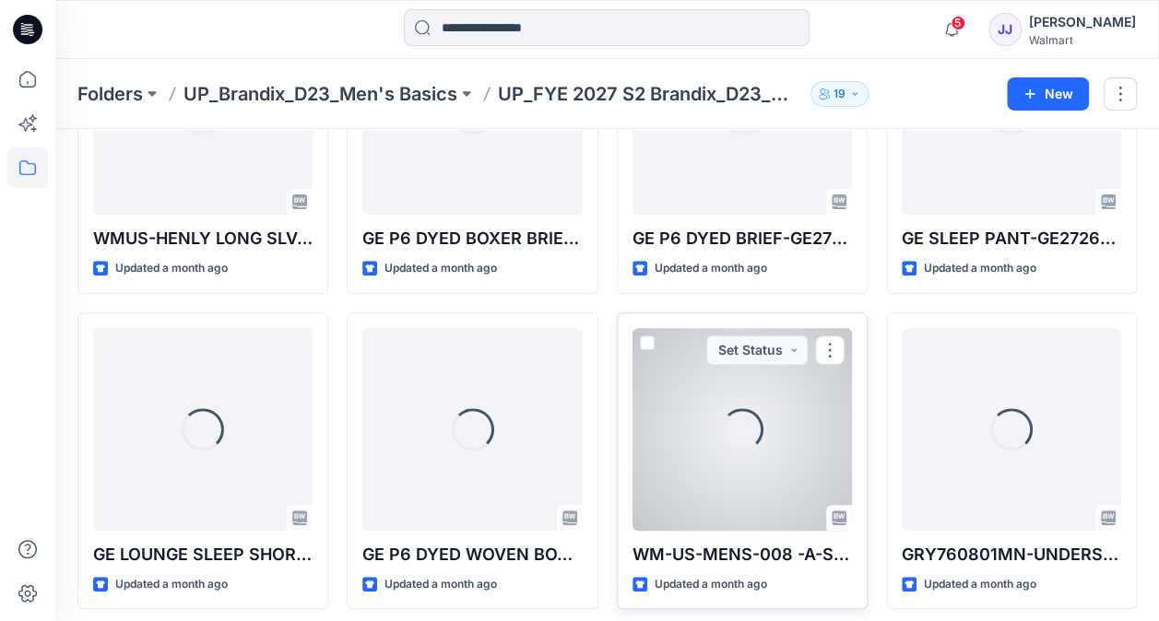
click at [716, 462] on div "Loading..." at bounding box center [741, 429] width 219 height 203
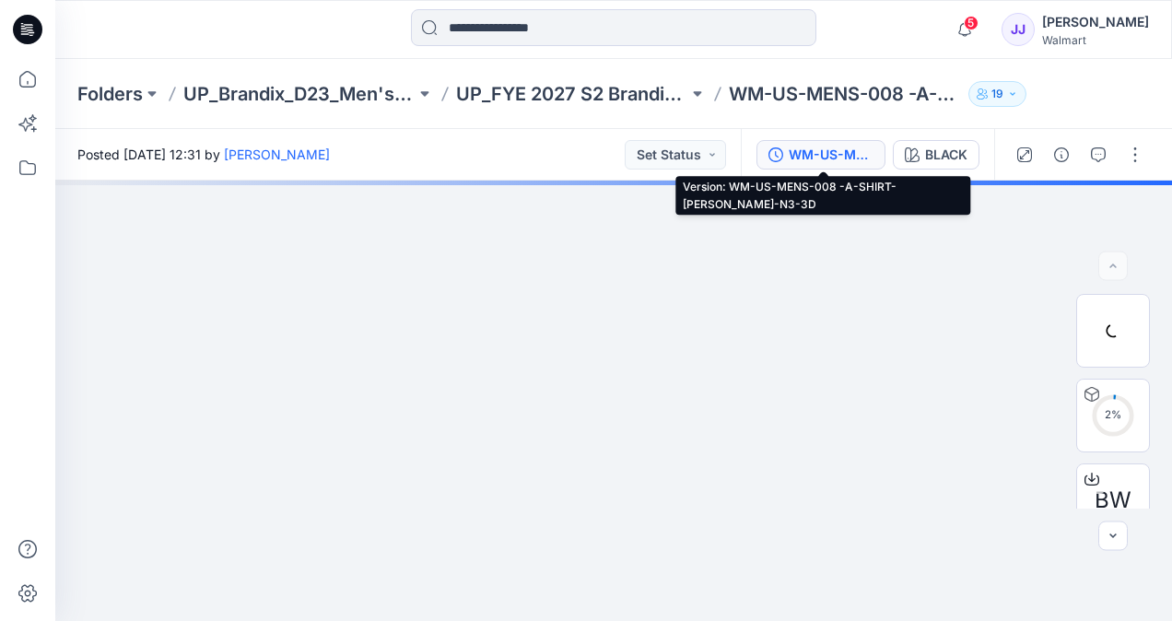
click at [797, 152] on div "WM-US-MENS-008 -A-SHIRT-[PERSON_NAME]-N3-3D" at bounding box center [831, 155] width 85 height 20
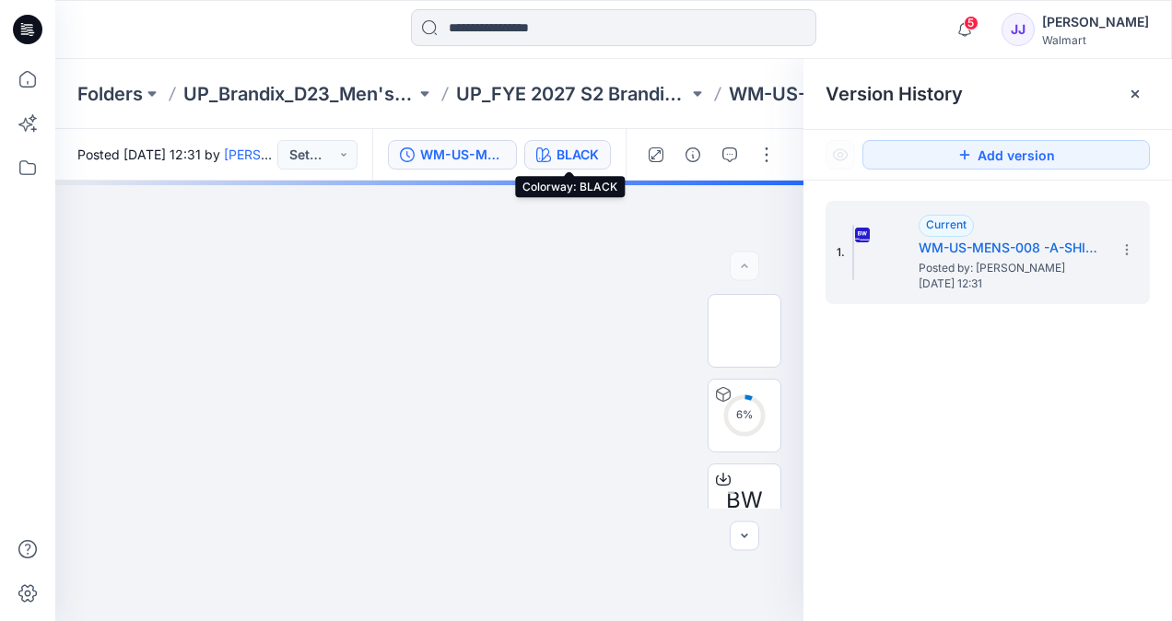
click at [588, 159] on div "BLACK" at bounding box center [578, 155] width 42 height 20
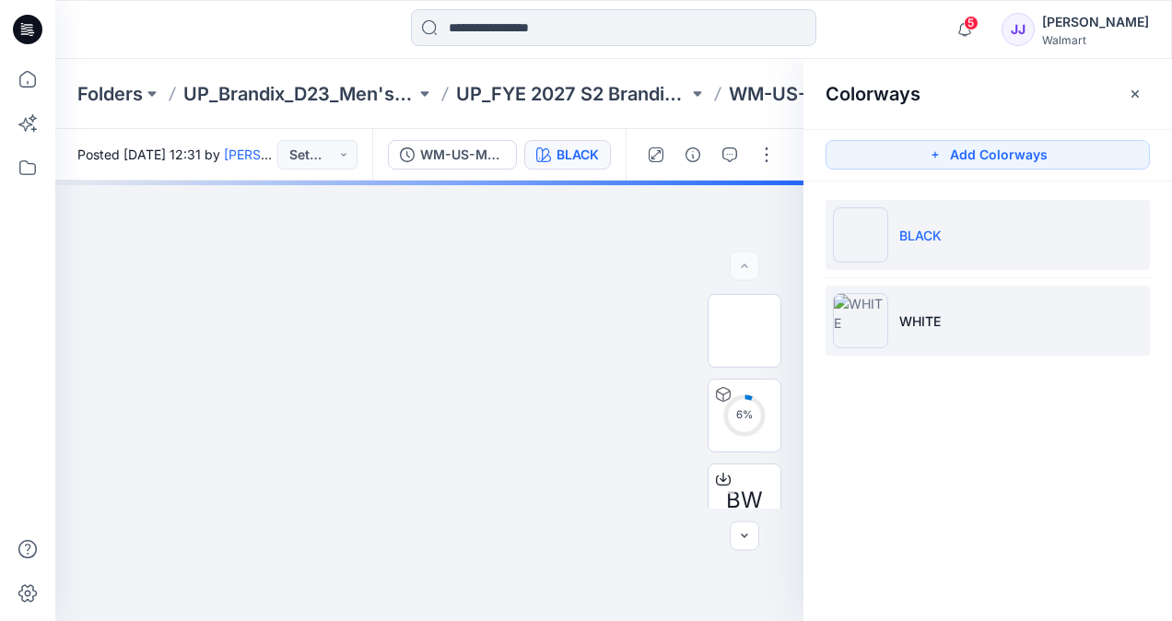
click at [877, 309] on img at bounding box center [860, 320] width 55 height 55
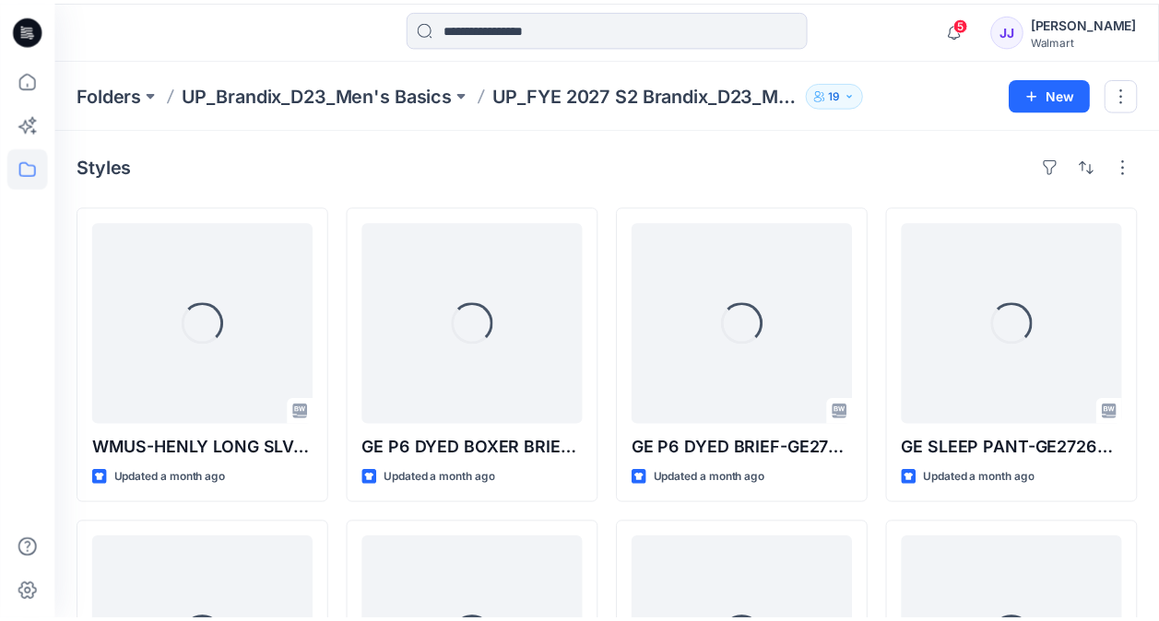
scroll to position [210, 0]
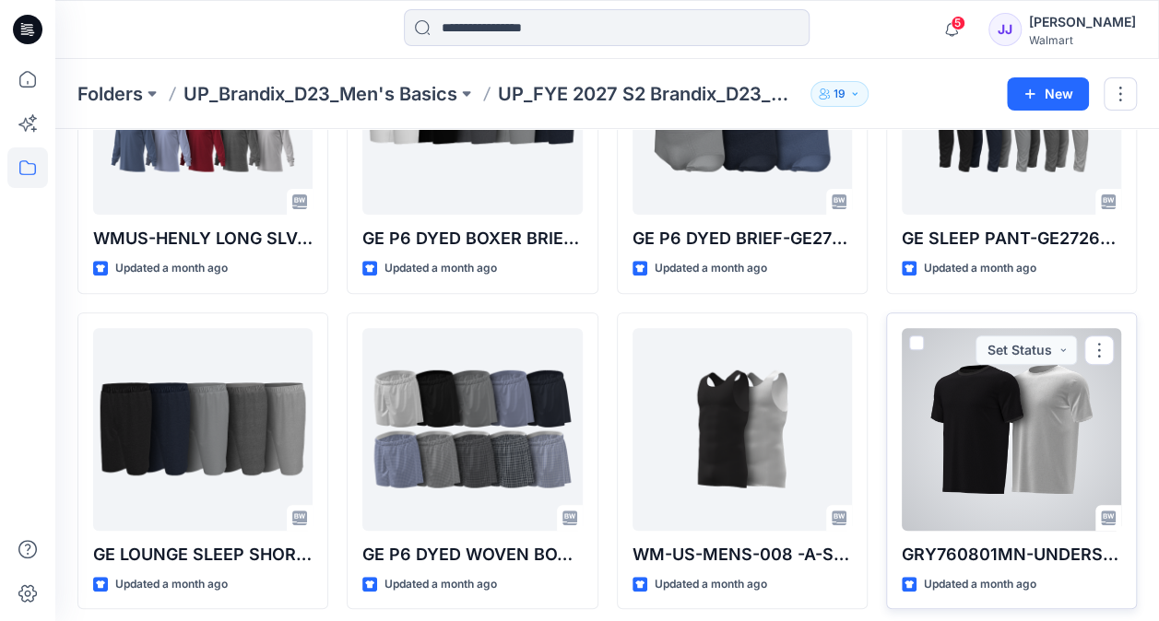
click at [1037, 474] on div at bounding box center [1010, 429] width 219 height 203
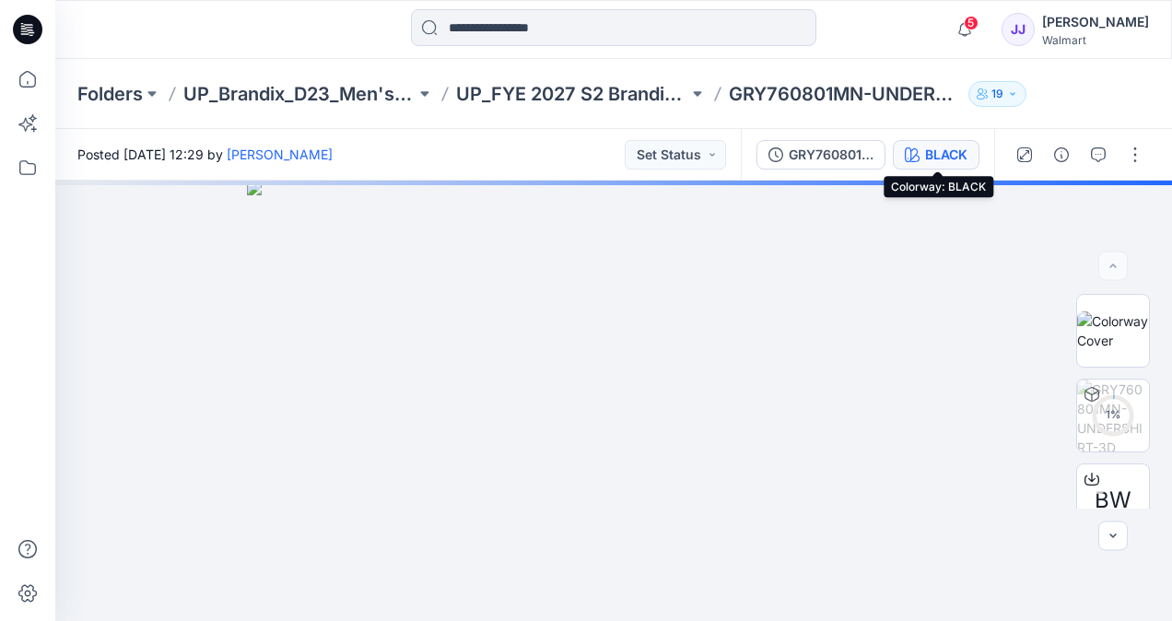
click at [916, 160] on icon "button" at bounding box center [912, 154] width 15 height 15
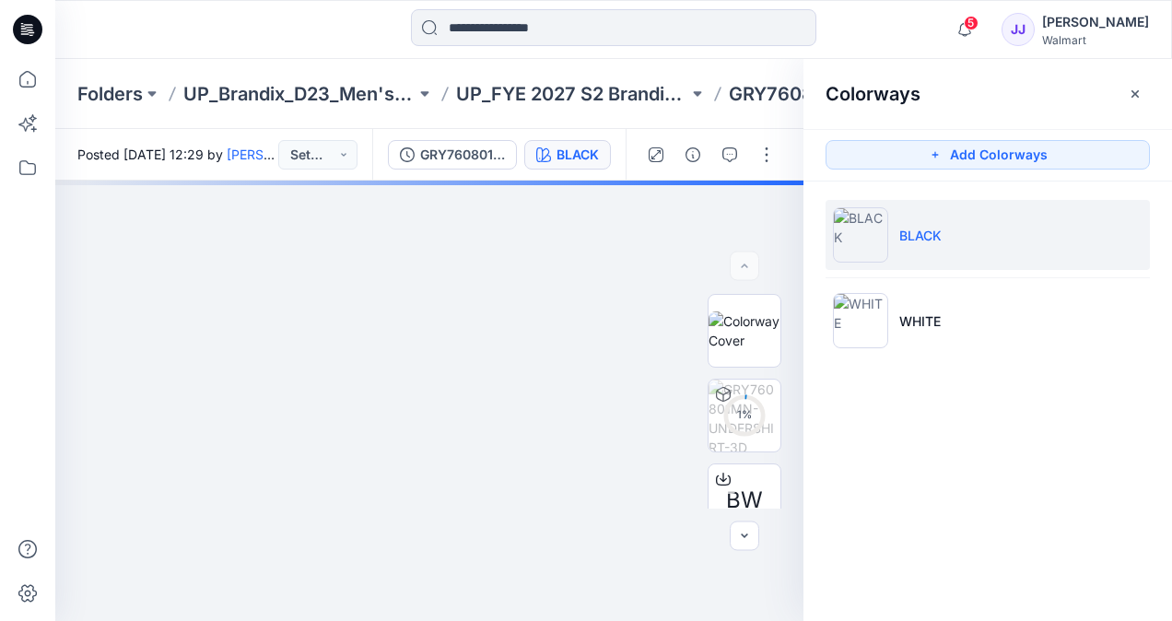
click at [911, 359] on ul "BLACK WHITE" at bounding box center [988, 278] width 369 height 193
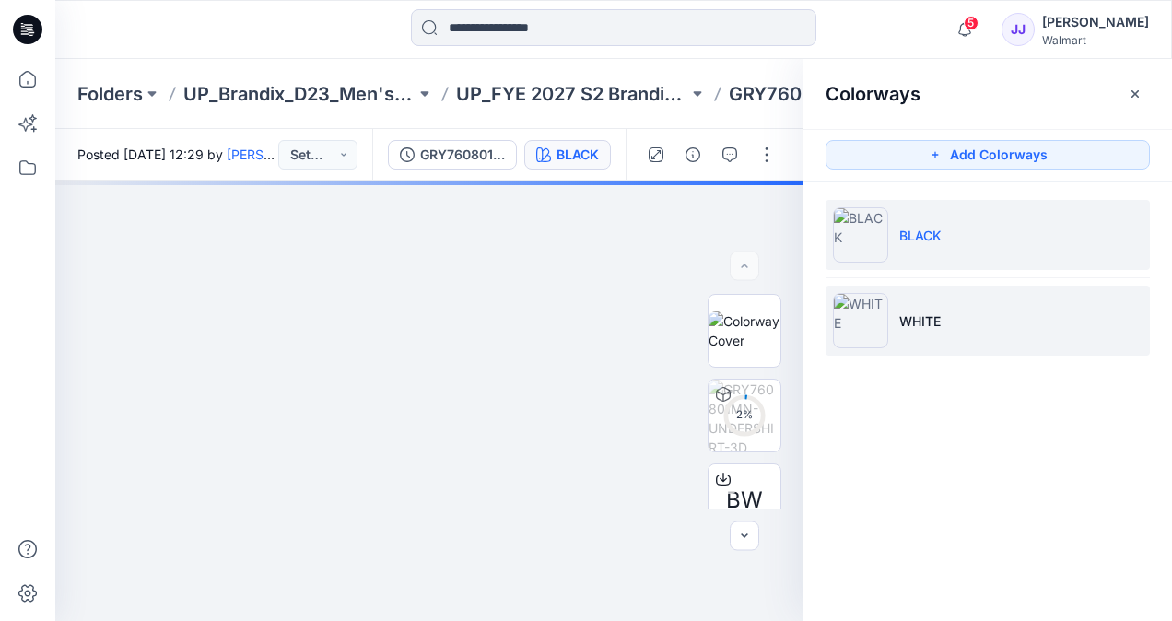
click at [916, 334] on li "WHITE" at bounding box center [988, 321] width 324 height 70
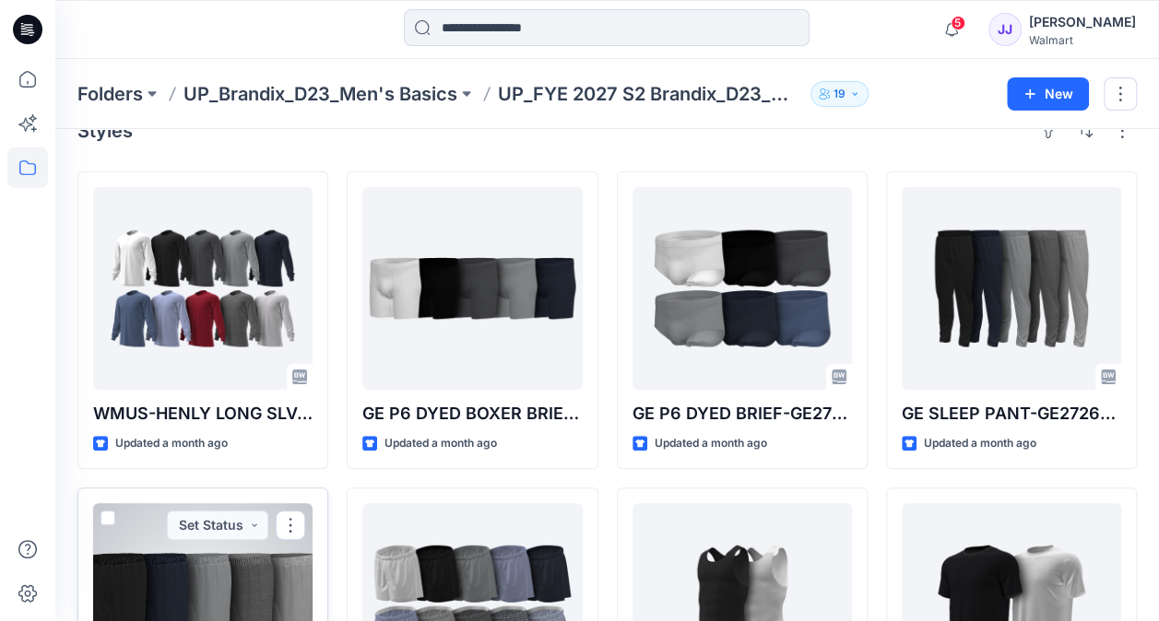
scroll to position [26, 0]
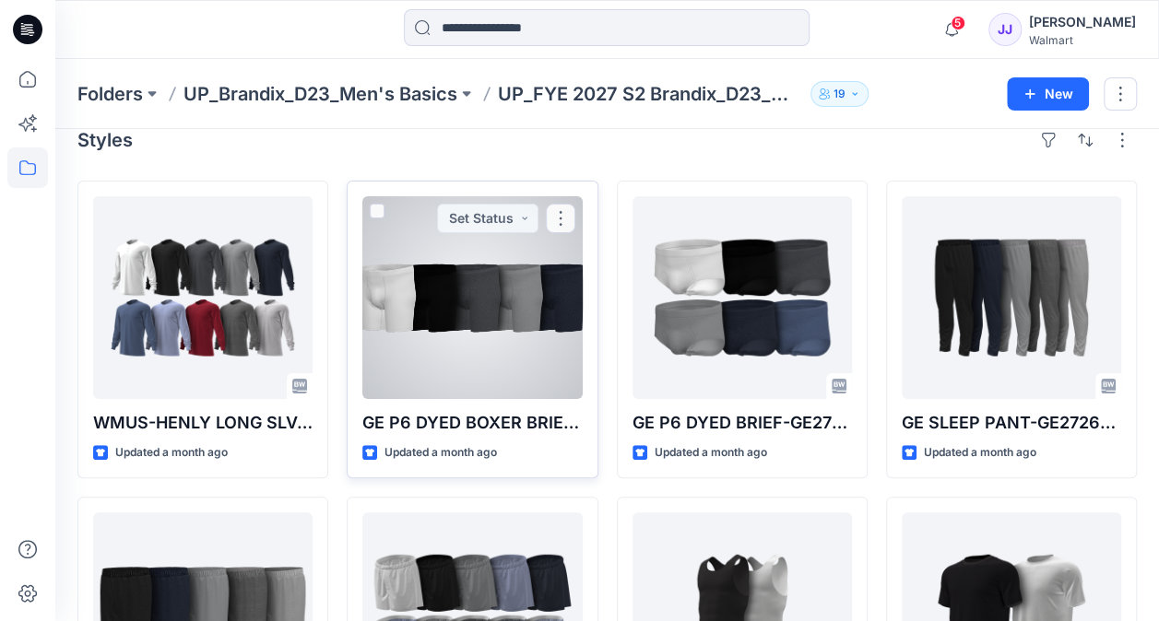
click at [483, 295] on div at bounding box center [471, 297] width 219 height 203
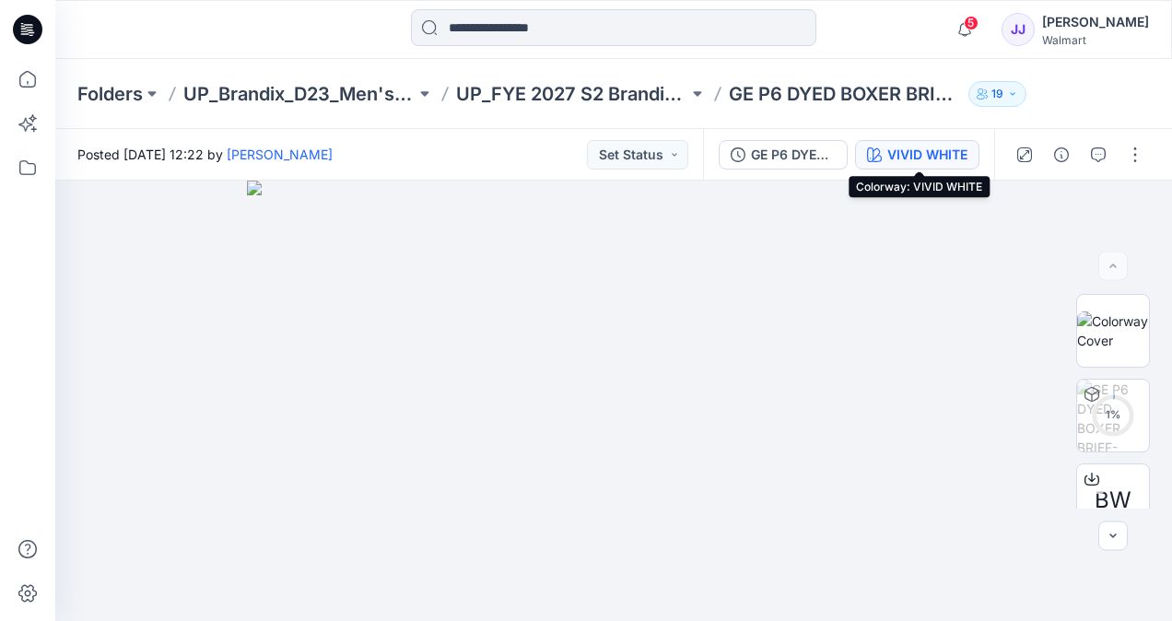
click at [924, 160] on div "VIVID WHITE" at bounding box center [928, 155] width 80 height 20
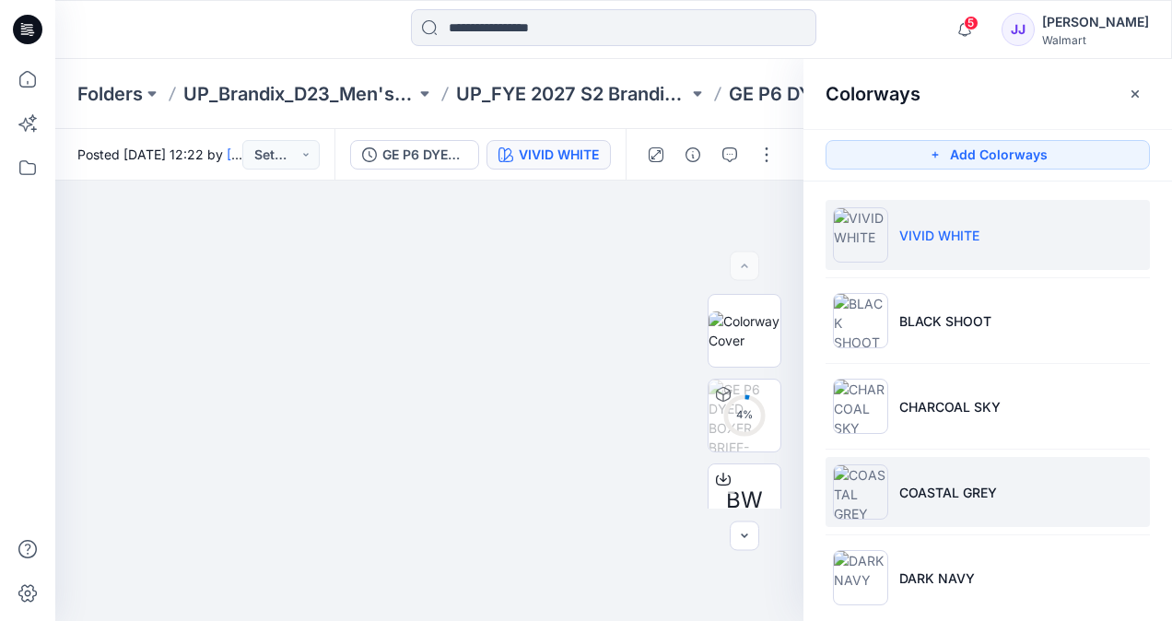
click at [968, 478] on li "COASTAL GREY" at bounding box center [988, 492] width 324 height 70
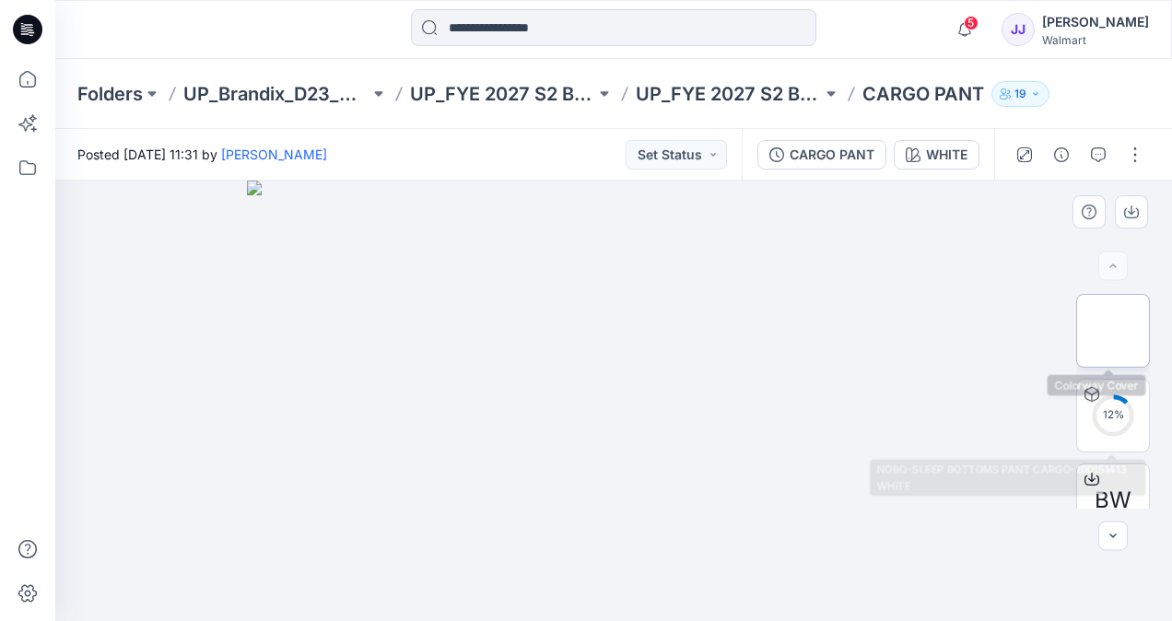
click at [1113, 331] on img at bounding box center [1113, 331] width 0 height 0
